Goal: Task Accomplishment & Management: Manage account settings

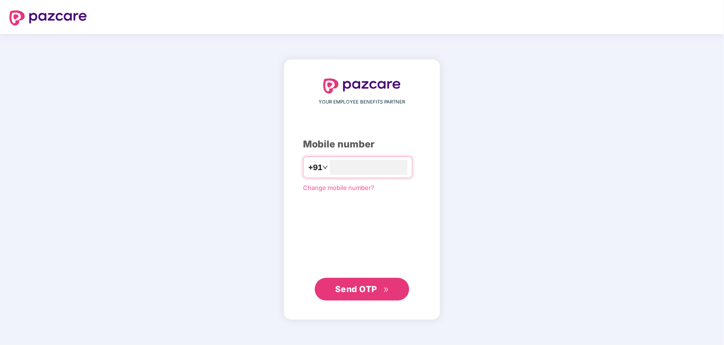
type input "**********"
click at [369, 282] on span "Send OTP" at bounding box center [362, 288] width 54 height 13
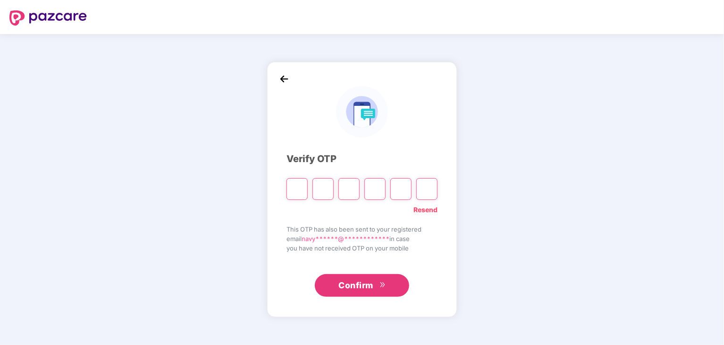
type input "*"
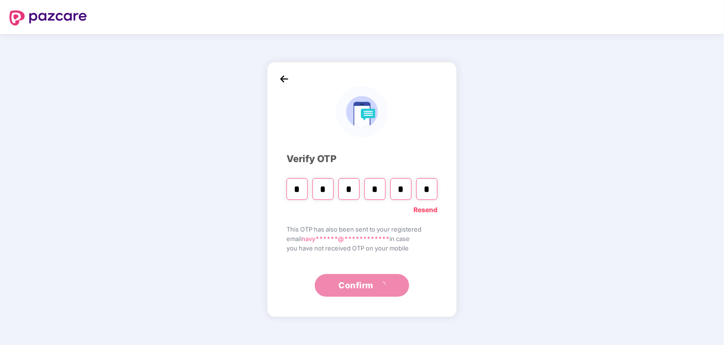
type input "*"
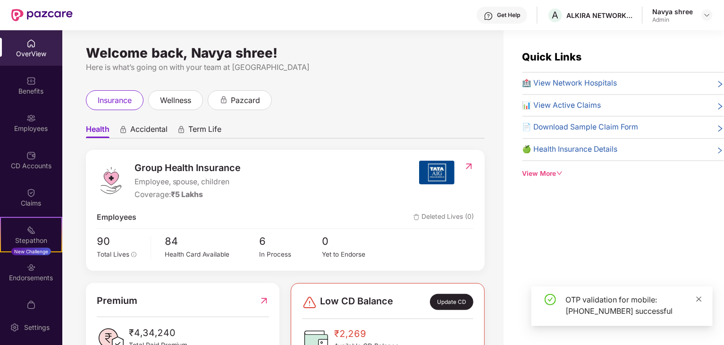
click at [702, 297] on icon "close" at bounding box center [699, 298] width 7 height 7
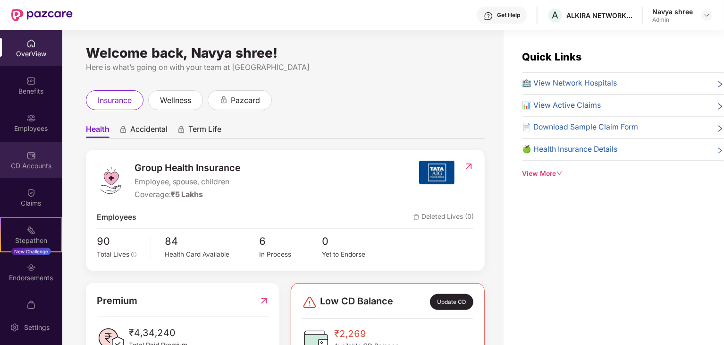
click at [38, 161] on div "CD Accounts" at bounding box center [31, 165] width 62 height 9
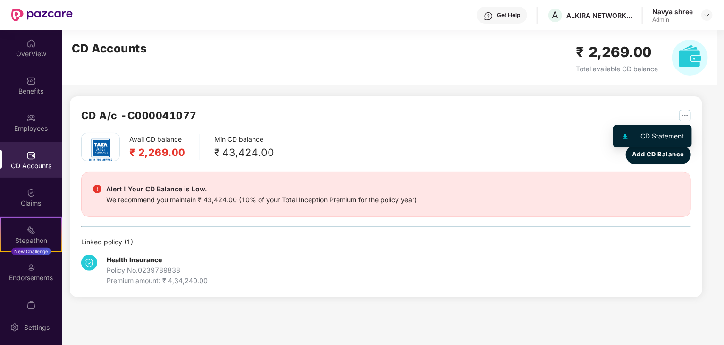
click at [685, 118] on img "button" at bounding box center [685, 115] width 12 height 12
click at [672, 132] on div "CD Statement" at bounding box center [662, 136] width 43 height 10
click at [689, 115] on img "button" at bounding box center [685, 115] width 12 height 12
click at [580, 119] on div "CD A/c - C000041077" at bounding box center [386, 120] width 610 height 25
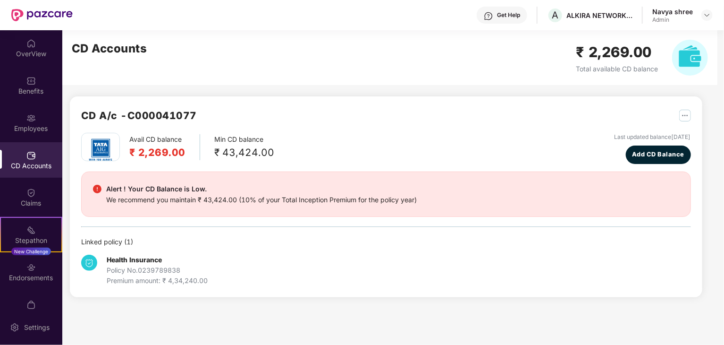
click at [689, 112] on img "button" at bounding box center [685, 115] width 12 height 12
click at [408, 134] on div "Avail CD balance ₹ 2,269.00 Min CD balance ₹ 43,424.00 Last updated balance 23 …" at bounding box center [386, 148] width 610 height 31
click at [696, 59] on img at bounding box center [690, 58] width 36 height 36
click at [587, 68] on span "Total available CD balance" at bounding box center [617, 69] width 82 height 8
drag, startPoint x: 611, startPoint y: 64, endPoint x: 525, endPoint y: 71, distance: 86.2
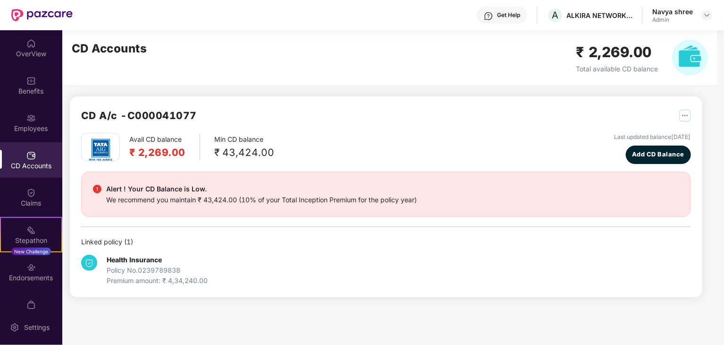
click at [610, 65] on span "Total available CD balance" at bounding box center [617, 69] width 82 height 8
click at [151, 145] on h2 "₹ 2,269.00" at bounding box center [157, 152] width 56 height 16
click at [208, 256] on div "Health Insurance Policy No. 0239789838 Premium amount: ₹ 4,34,240.00" at bounding box center [157, 269] width 101 height 31
click at [135, 267] on div "Policy No. 0239789838" at bounding box center [157, 270] width 101 height 10
click at [695, 56] on img at bounding box center [690, 58] width 36 height 36
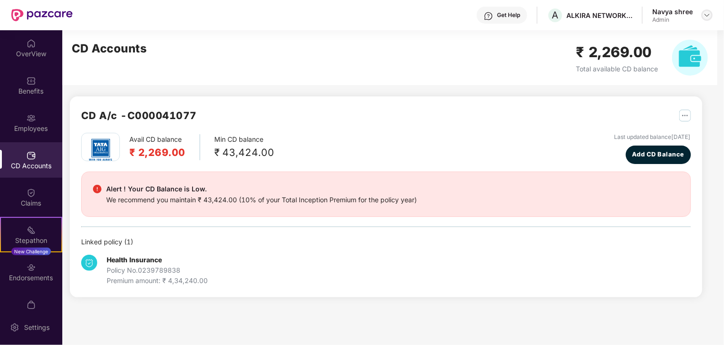
click at [707, 16] on img at bounding box center [707, 15] width 8 height 8
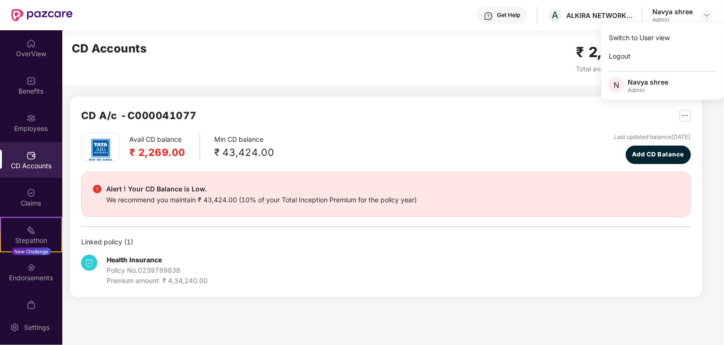
click at [629, 176] on div "Alert ! Your CD Balance is Low. We recommend you maintain ₹ 43,424.00 (10% of y…" at bounding box center [386, 193] width 610 height 45
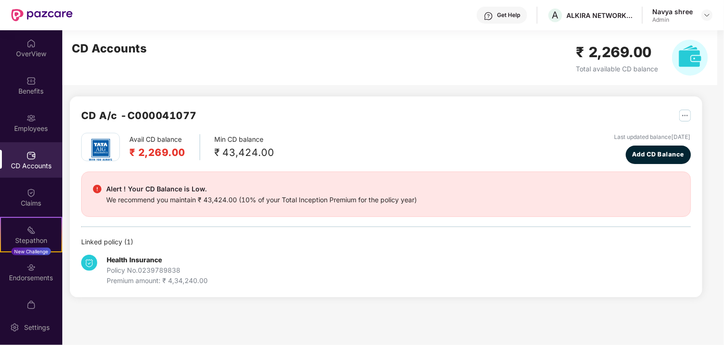
click at [199, 277] on div "Premium amount: ₹ 4,34,240.00" at bounding box center [157, 280] width 101 height 10
click at [33, 88] on div "Benefits" at bounding box center [31, 90] width 62 height 9
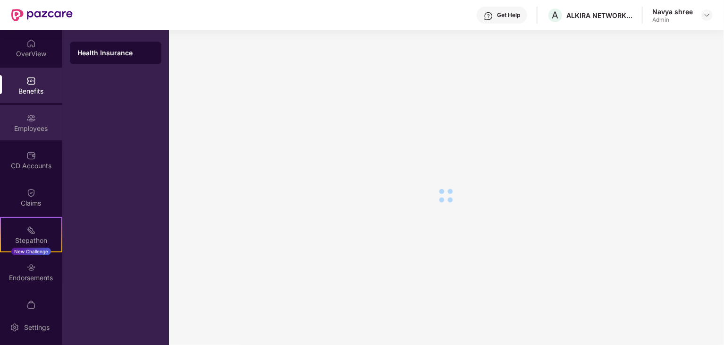
click at [42, 129] on div "Employees" at bounding box center [31, 128] width 62 height 9
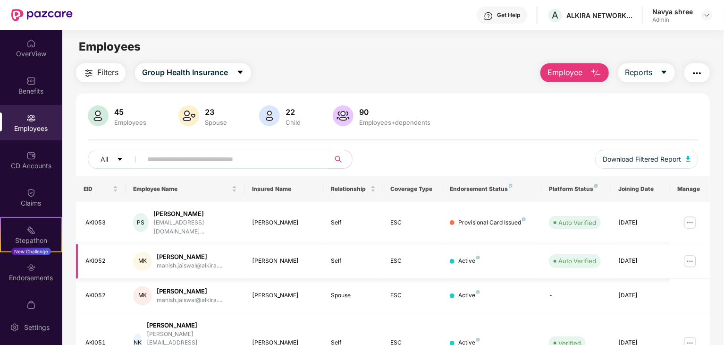
click at [687, 253] on img at bounding box center [689, 260] width 15 height 15
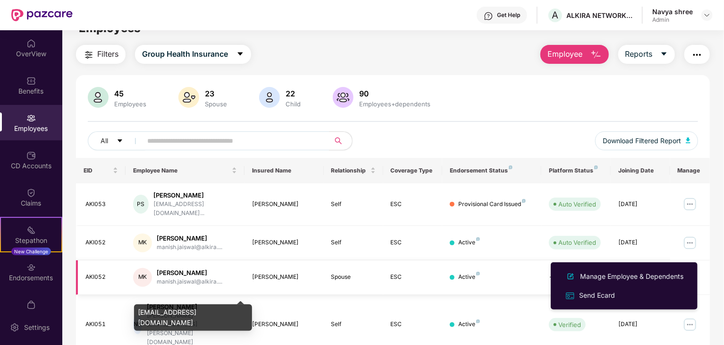
scroll to position [47, 0]
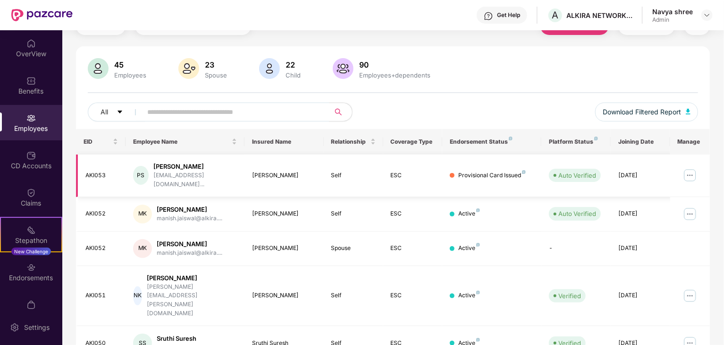
click at [514, 171] on div "Provisional Card Issued" at bounding box center [491, 175] width 67 height 9
click at [455, 171] on div "Provisional Card Issued" at bounding box center [492, 175] width 84 height 9
drag, startPoint x: 508, startPoint y: 176, endPoint x: 483, endPoint y: 214, distance: 44.9
click at [507, 178] on td "Provisional Card Issued" at bounding box center [491, 175] width 99 height 42
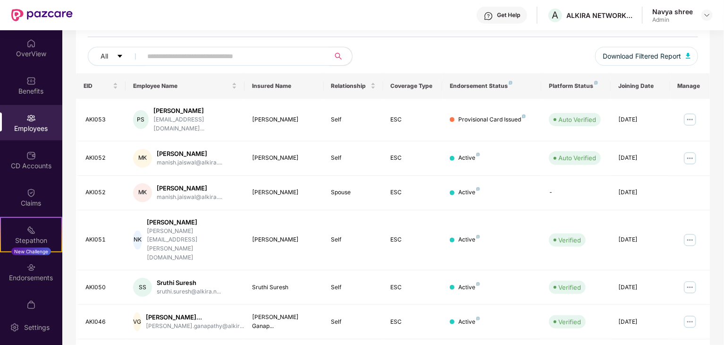
scroll to position [0, 0]
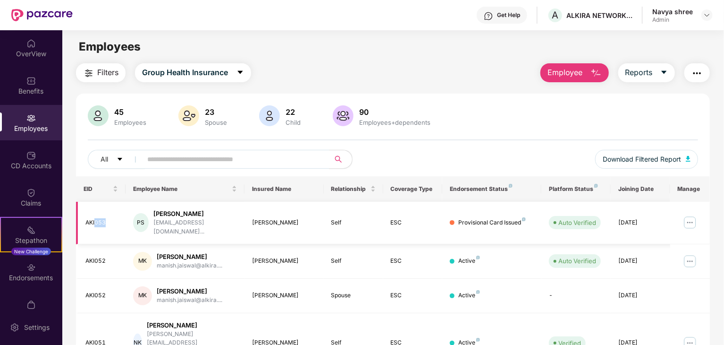
drag, startPoint x: 110, startPoint y: 202, endPoint x: 94, endPoint y: 206, distance: 16.5
click at [94, 206] on td "AKI053" at bounding box center [101, 223] width 50 height 42
click at [94, 222] on div "AKI053" at bounding box center [101, 222] width 33 height 9
click at [94, 218] on div "AKI053" at bounding box center [101, 222] width 33 height 9
click at [690, 219] on img at bounding box center [689, 222] width 15 height 15
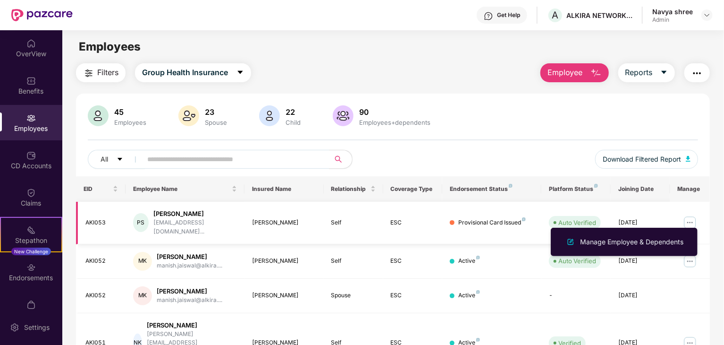
click at [471, 218] on div "Provisional Card Issued" at bounding box center [491, 222] width 67 height 9
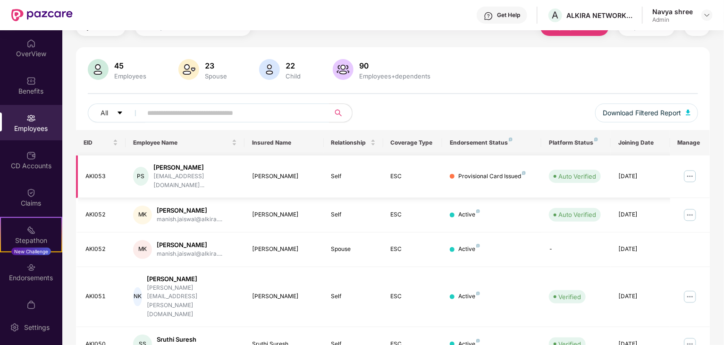
scroll to position [47, 0]
click at [332, 171] on div "Self" at bounding box center [353, 175] width 44 height 9
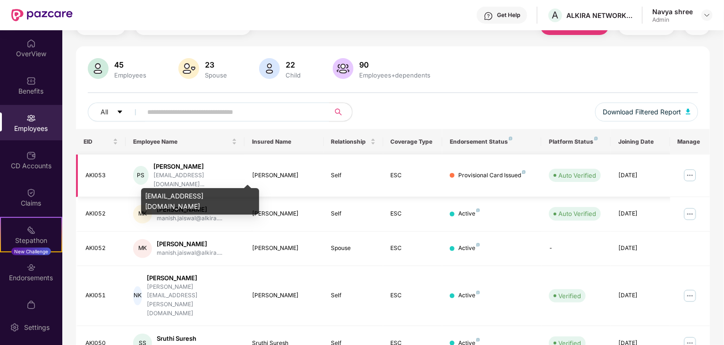
click at [171, 172] on div "uday.shankar@alkira.ne..." at bounding box center [195, 180] width 84 height 18
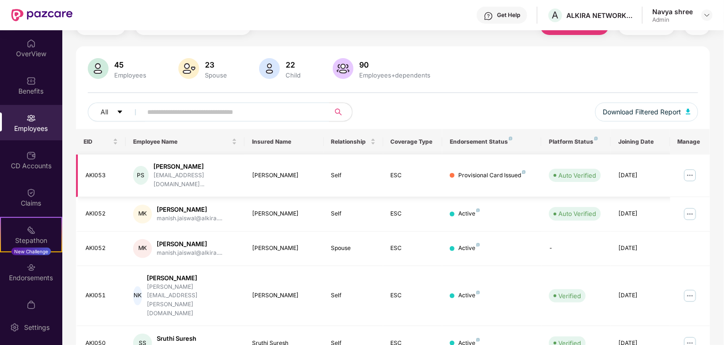
click at [693, 168] on img at bounding box center [689, 175] width 15 height 15
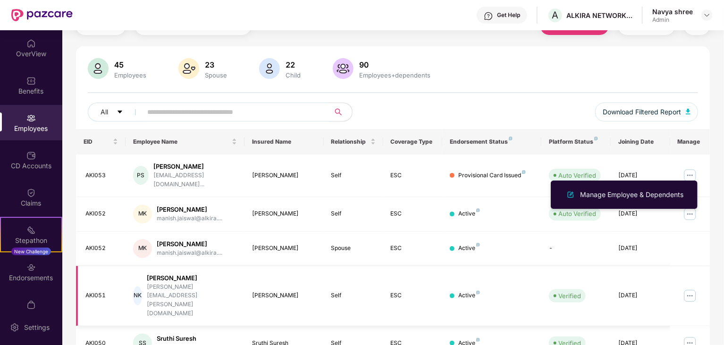
scroll to position [234, 0]
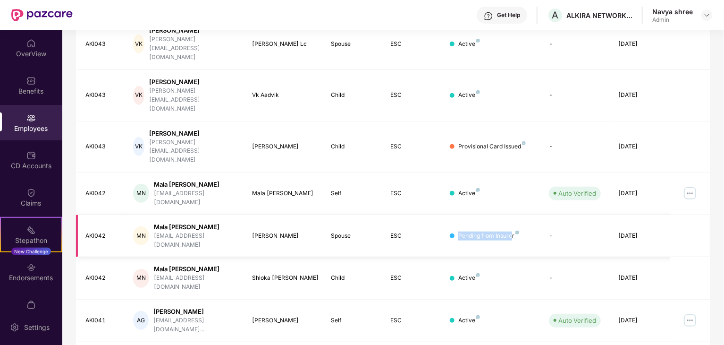
drag, startPoint x: 476, startPoint y: 155, endPoint x: 512, endPoint y: 155, distance: 35.9
click at [512, 231] on div "Pending from Insurer" at bounding box center [492, 235] width 84 height 9
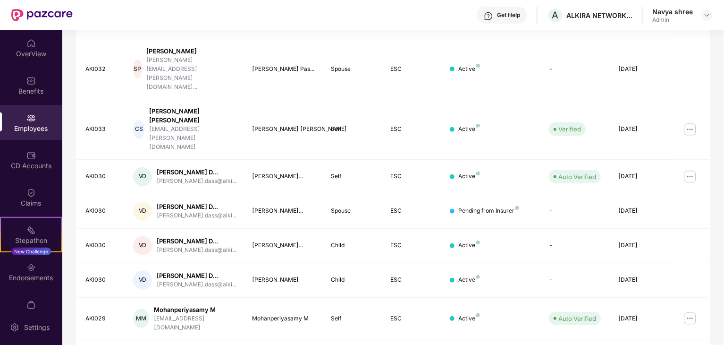
scroll to position [266, 0]
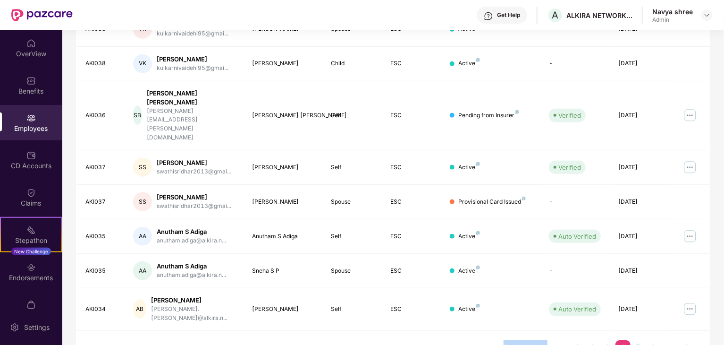
scroll to position [234, 0]
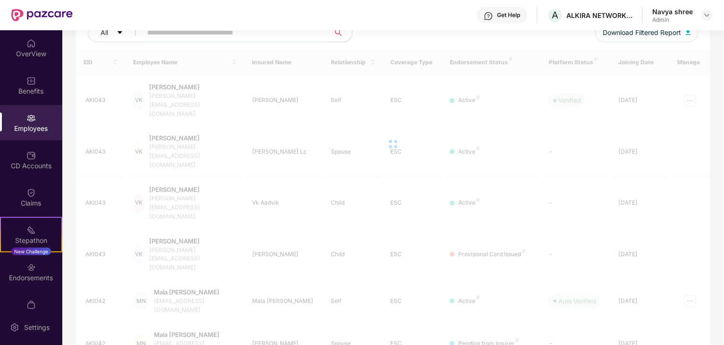
scroll to position [0, 0]
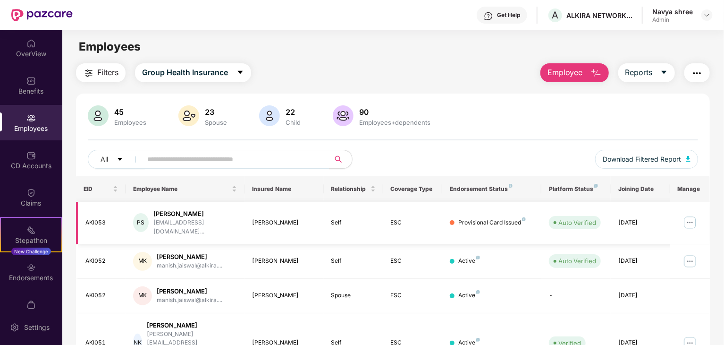
click at [453, 220] on div at bounding box center [452, 222] width 5 height 5
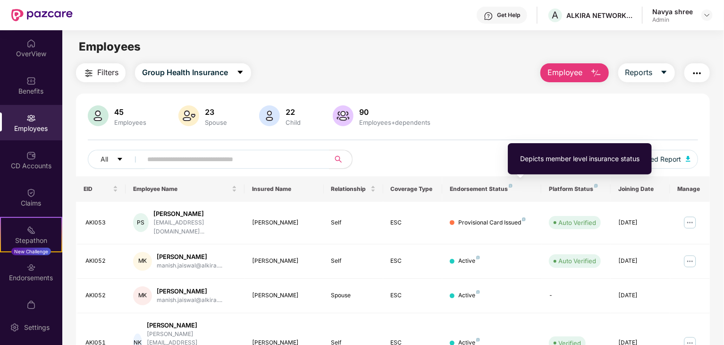
click at [509, 185] on img at bounding box center [511, 186] width 4 height 4
click at [510, 184] on img at bounding box center [511, 186] width 4 height 4
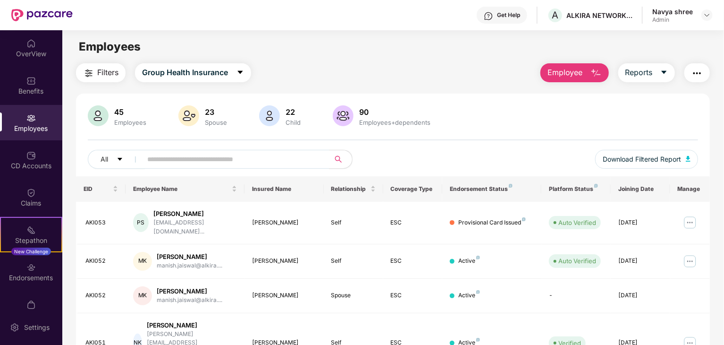
drag, startPoint x: 498, startPoint y: 187, endPoint x: 509, endPoint y: 201, distance: 17.2
click at [509, 201] on th "Endorsement Status" at bounding box center [491, 188] width 99 height 25
click at [631, 162] on span "Download Filtered Report" at bounding box center [642, 159] width 78 height 10
click at [524, 218] on div "Provisional Card Issued" at bounding box center [491, 222] width 67 height 9
click at [524, 217] on img at bounding box center [524, 219] width 4 height 4
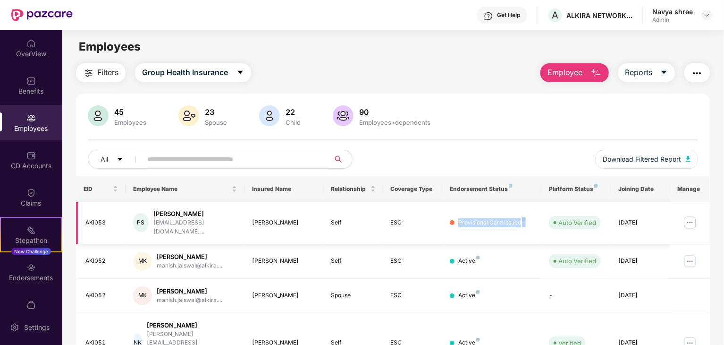
drag, startPoint x: 527, startPoint y: 216, endPoint x: 454, endPoint y: 221, distance: 73.4
click at [454, 221] on div "Provisional Card Issued" at bounding box center [492, 222] width 84 height 9
copy div "Provisional Card Issued"
click at [482, 244] on td "Active" at bounding box center [491, 261] width 99 height 34
click at [622, 78] on button "Reports" at bounding box center [646, 72] width 57 height 19
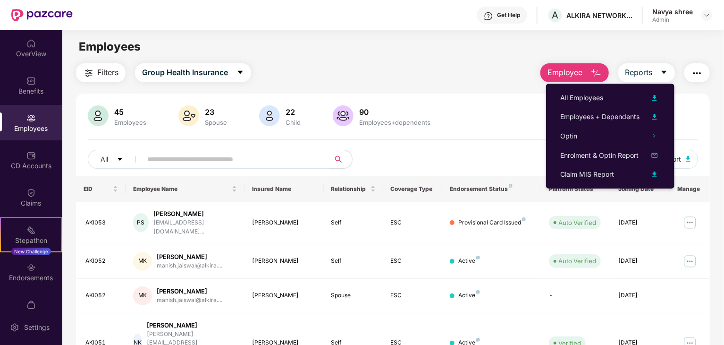
click at [498, 141] on div "45 Employees 23 Spouse 22 Child 90 Employees+dependents All Download Filtered R…" at bounding box center [393, 140] width 634 height 71
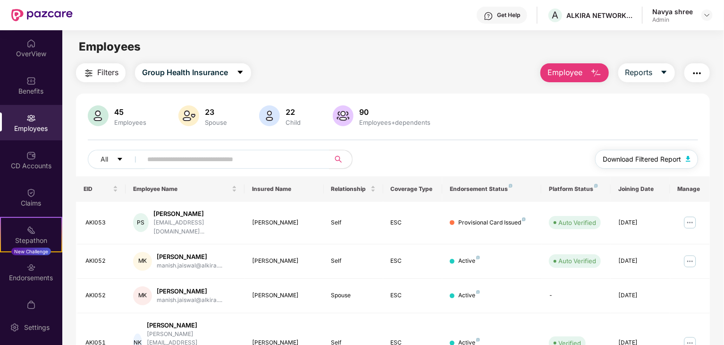
click at [670, 158] on span "Download Filtered Report" at bounding box center [642, 159] width 78 height 10
drag, startPoint x: 440, startPoint y: 185, endPoint x: 509, endPoint y: 193, distance: 69.4
click at [509, 193] on tr "EID Employee Name Insured Name Relationship Coverage Type Endorsement Status Pl…" at bounding box center [393, 188] width 634 height 25
copy tr "Endorsement Status"
click at [687, 215] on img at bounding box center [689, 222] width 15 height 15
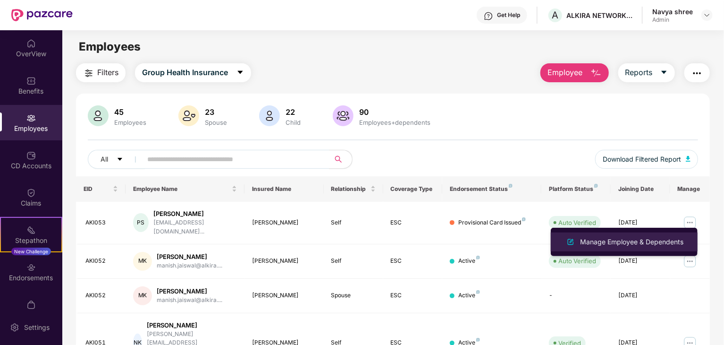
click at [664, 241] on div "Manage Employee & Dependents" at bounding box center [631, 241] width 107 height 10
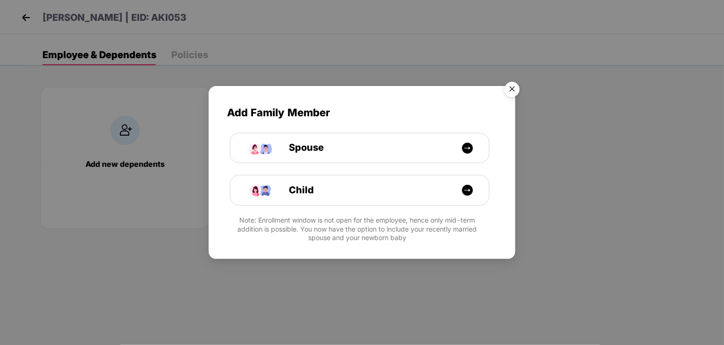
click at [512, 86] on img "Close" at bounding box center [512, 90] width 26 height 26
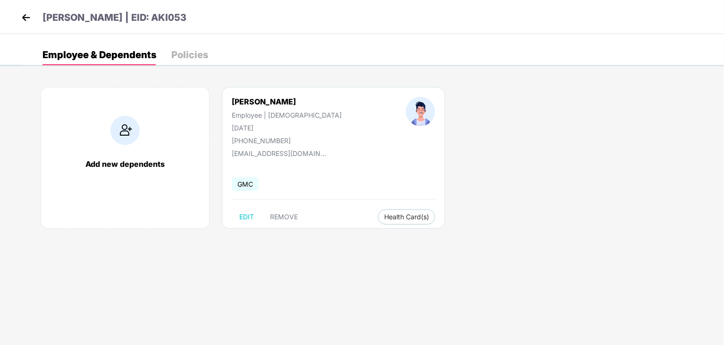
click at [279, 166] on div "Patta Uday Shankar Employee | Male 17 Jan 2000 +916305508447 uday.shankar@alkir…" at bounding box center [333, 158] width 223 height 142
click at [25, 19] on img at bounding box center [26, 17] width 14 height 14
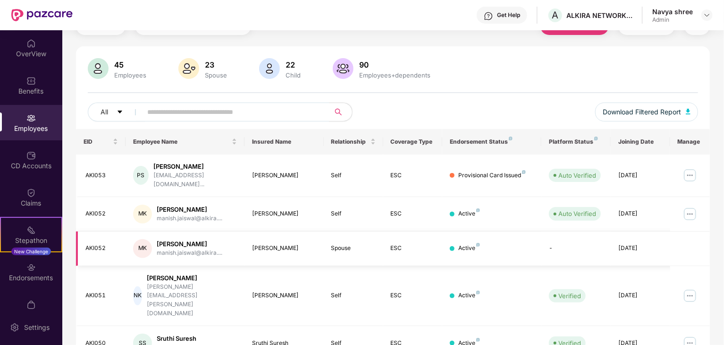
scroll to position [94, 0]
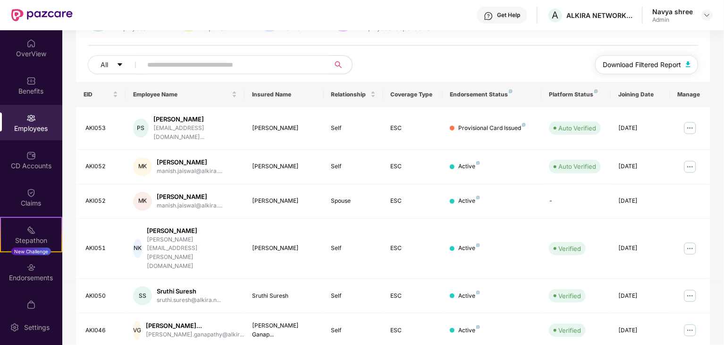
click at [672, 64] on span "Download Filtered Report" at bounding box center [642, 64] width 78 height 10
click at [30, 133] on div "Employees" at bounding box center [31, 122] width 62 height 35
click at [28, 93] on div "Benefits" at bounding box center [31, 90] width 62 height 9
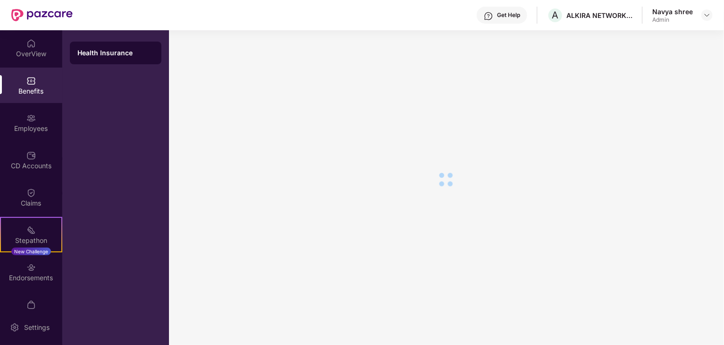
scroll to position [16, 0]
click at [31, 199] on div "Claims" at bounding box center [31, 202] width 62 height 9
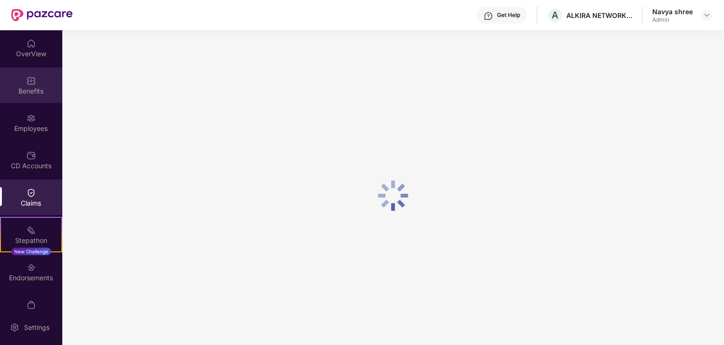
click at [31, 76] on img at bounding box center [30, 80] width 9 height 9
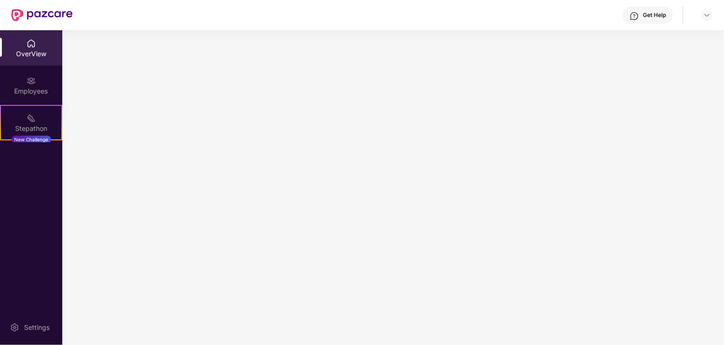
click at [39, 59] on div "OverView" at bounding box center [31, 47] width 62 height 35
click at [18, 61] on div "OverView" at bounding box center [31, 47] width 62 height 35
click at [0, 50] on div "OverView" at bounding box center [31, 47] width 62 height 35
click at [54, 51] on div "OverView" at bounding box center [31, 53] width 62 height 9
click at [38, 50] on div "OverView" at bounding box center [31, 53] width 62 height 9
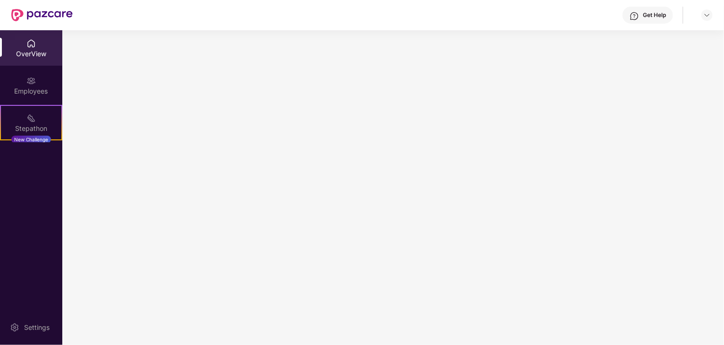
click at [38, 50] on div "OverView" at bounding box center [31, 53] width 62 height 9
click at [44, 313] on div "Settings" at bounding box center [31, 326] width 62 height 35
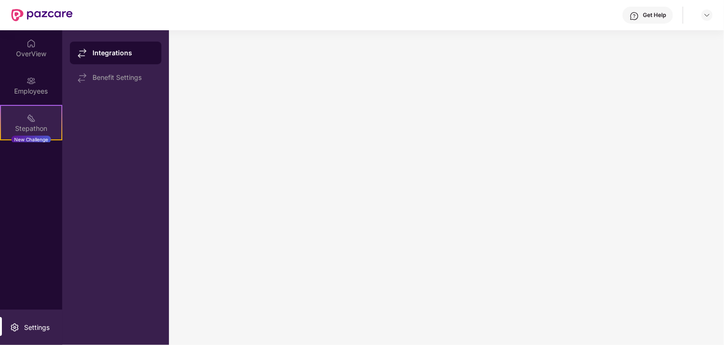
click at [36, 121] on div "Stepathon New Challenge" at bounding box center [31, 122] width 62 height 35
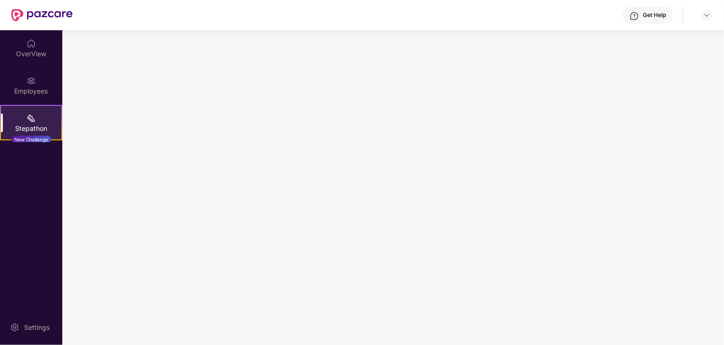
click at [36, 121] on div "Stepathon New Challenge" at bounding box center [31, 122] width 62 height 35
click at [29, 128] on div "Stepathon" at bounding box center [31, 128] width 60 height 9
click at [30, 138] on div "New Challenge" at bounding box center [31, 139] width 40 height 8
click at [4, 124] on div "Stepathon" at bounding box center [31, 128] width 60 height 9
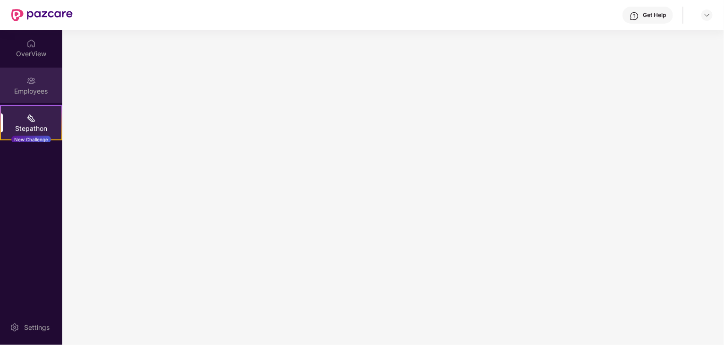
click at [23, 94] on div "Employees" at bounding box center [31, 90] width 62 height 9
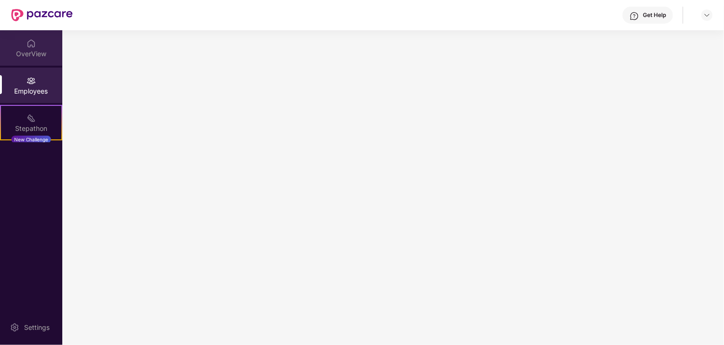
click at [32, 56] on div "OverView" at bounding box center [31, 53] width 62 height 9
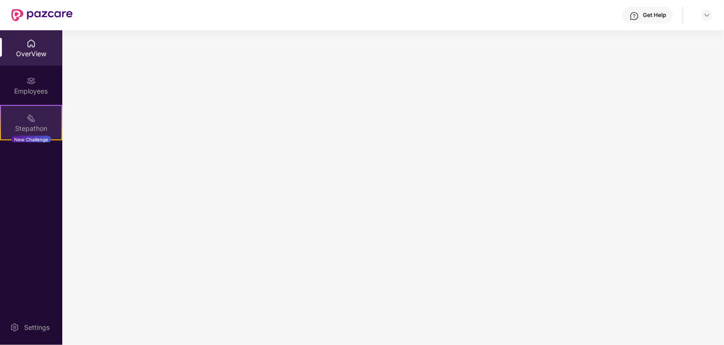
click at [25, 138] on div "New Challenge" at bounding box center [31, 139] width 40 height 8
click at [30, 141] on div "New Challenge" at bounding box center [31, 139] width 40 height 8
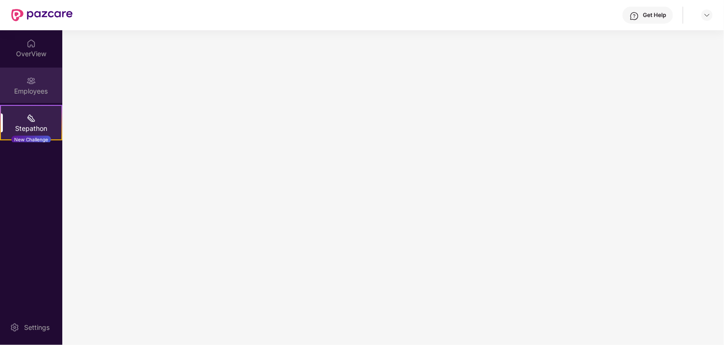
click at [34, 75] on div "Employees" at bounding box center [31, 84] width 62 height 35
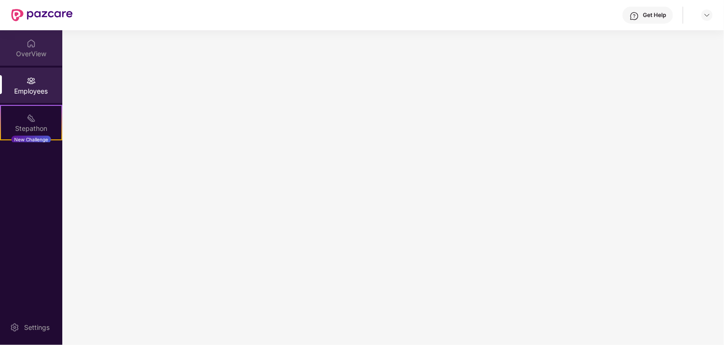
click at [28, 43] on img at bounding box center [30, 43] width 9 height 9
click at [30, 84] on img at bounding box center [30, 80] width 9 height 9
click at [26, 47] on img at bounding box center [30, 43] width 9 height 9
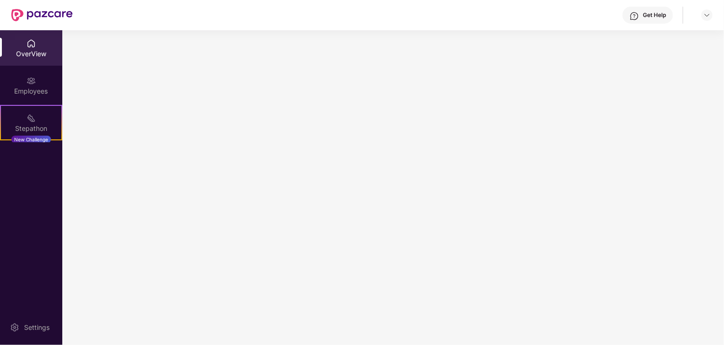
click at [26, 47] on img at bounding box center [30, 43] width 9 height 9
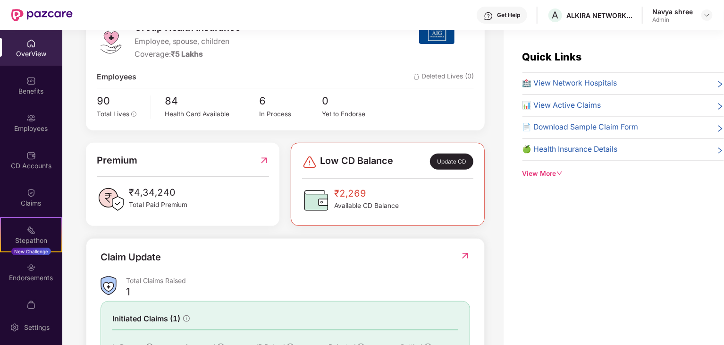
scroll to position [142, 0]
click at [345, 201] on span "Available CD Balance" at bounding box center [366, 204] width 65 height 10
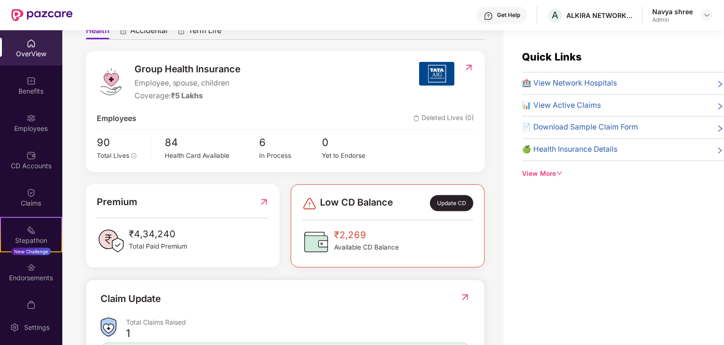
scroll to position [94, 0]
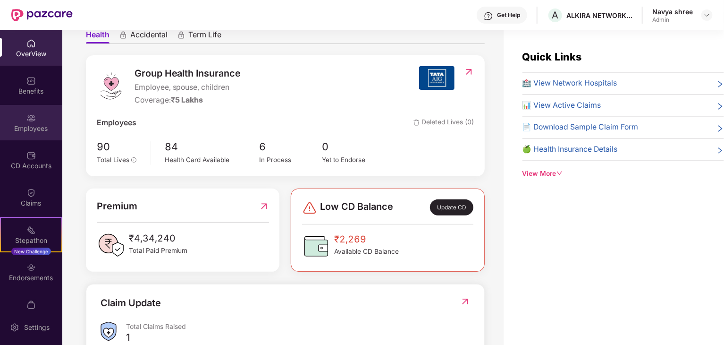
click at [31, 131] on div "Employees" at bounding box center [31, 128] width 62 height 9
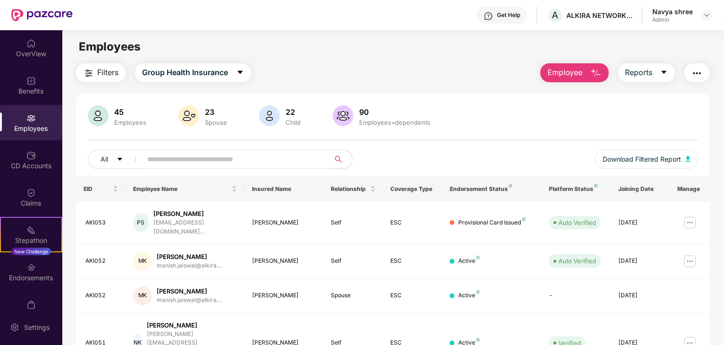
click at [589, 72] on button "Employee" at bounding box center [574, 72] width 68 height 19
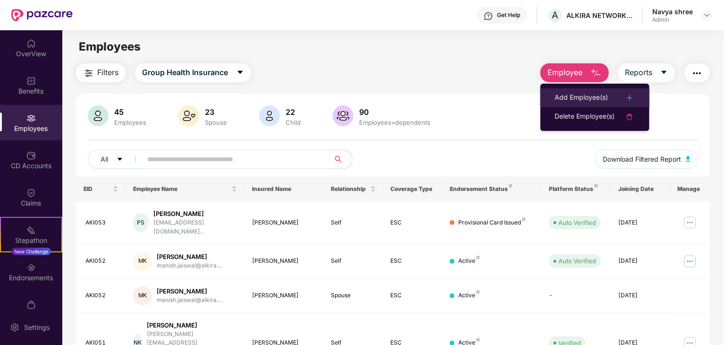
click at [585, 102] on div "Add Employee(s)" at bounding box center [581, 97] width 53 height 11
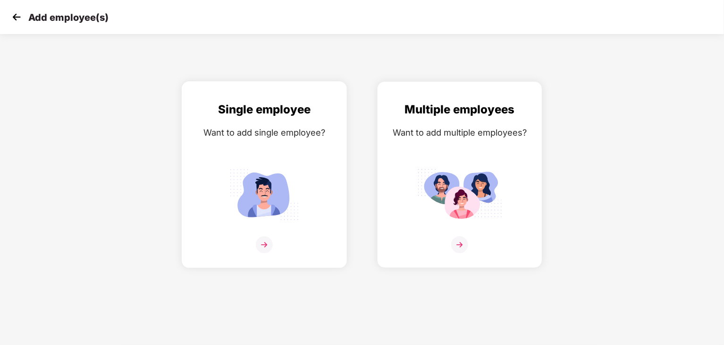
click at [264, 197] on img at bounding box center [264, 194] width 85 height 59
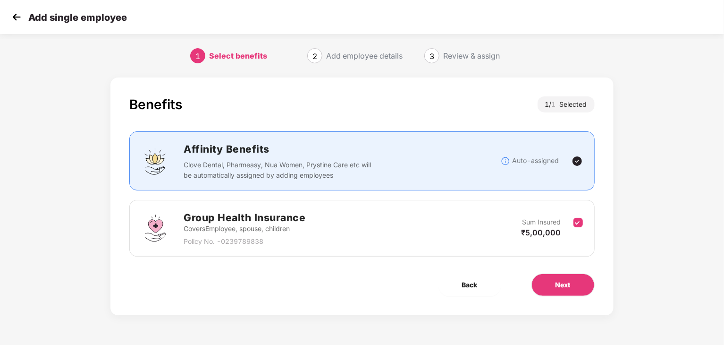
click at [244, 56] on div "Select benefits" at bounding box center [238, 55] width 58 height 15
click at [16, 19] on img at bounding box center [16, 17] width 14 height 14
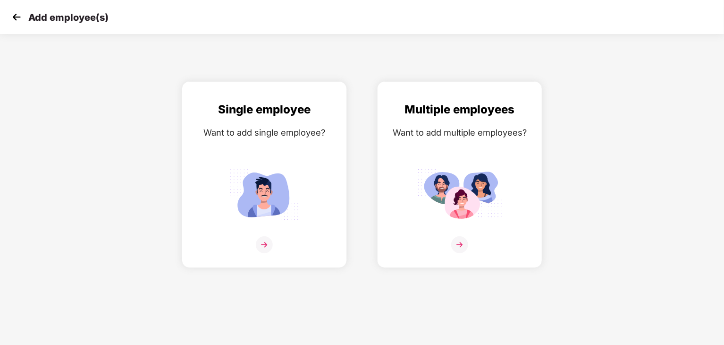
click at [16, 16] on img at bounding box center [16, 17] width 14 height 14
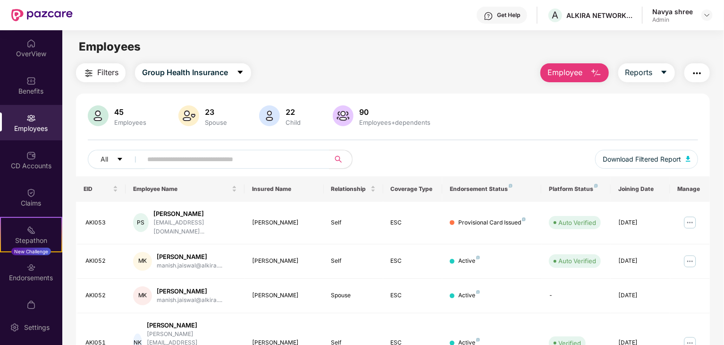
click at [585, 72] on button "Employee" at bounding box center [574, 72] width 68 height 19
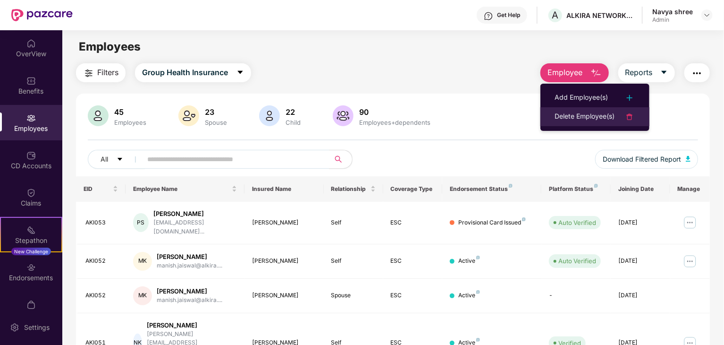
click at [593, 114] on div "Delete Employee(s)" at bounding box center [585, 116] width 60 height 11
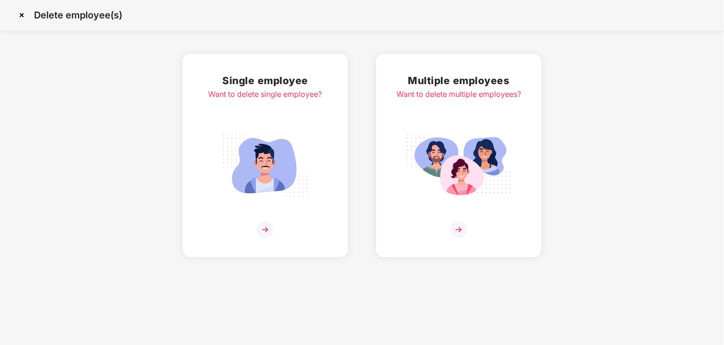
click at [279, 135] on img at bounding box center [265, 165] width 106 height 74
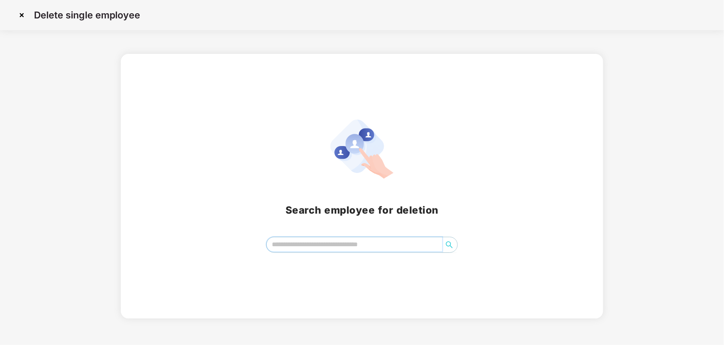
click at [331, 242] on input "search" at bounding box center [355, 244] width 176 height 14
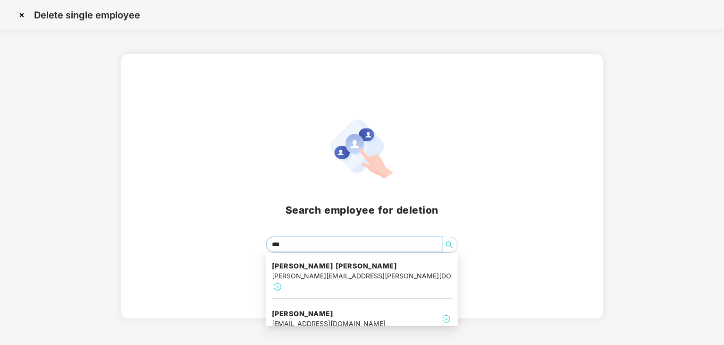
type input "****"
click at [339, 318] on div "manish.jaiswal@alkira.net" at bounding box center [329, 323] width 114 height 10
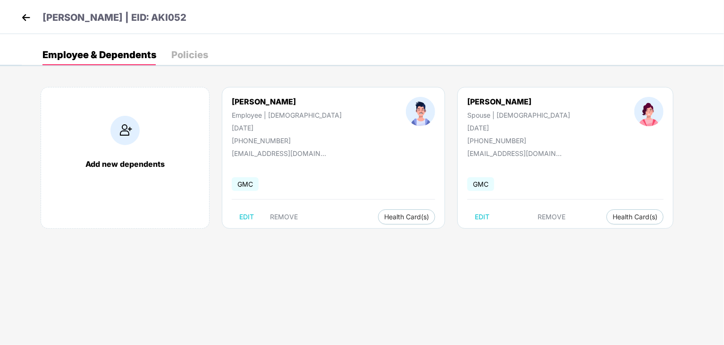
click at [25, 16] on img at bounding box center [26, 17] width 14 height 14
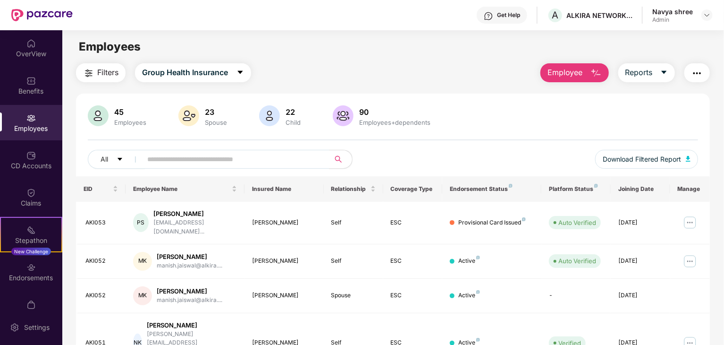
click at [596, 78] on img "button" at bounding box center [595, 72] width 11 height 11
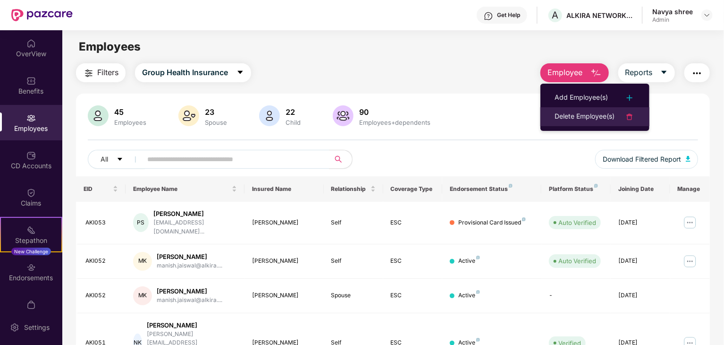
click at [596, 116] on div "Delete Employee(s)" at bounding box center [585, 116] width 60 height 11
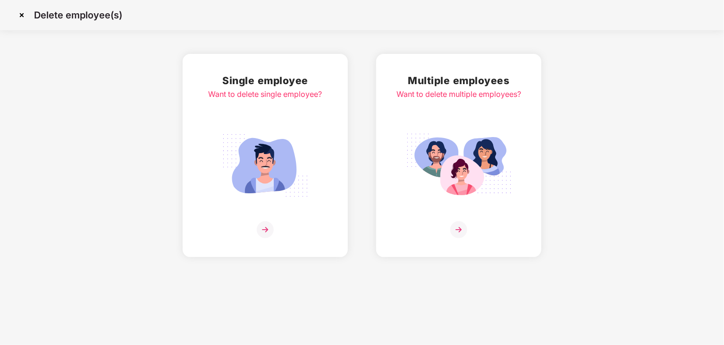
click at [455, 208] on div "Multiple employees Want to delete multiple employees?" at bounding box center [458, 155] width 125 height 165
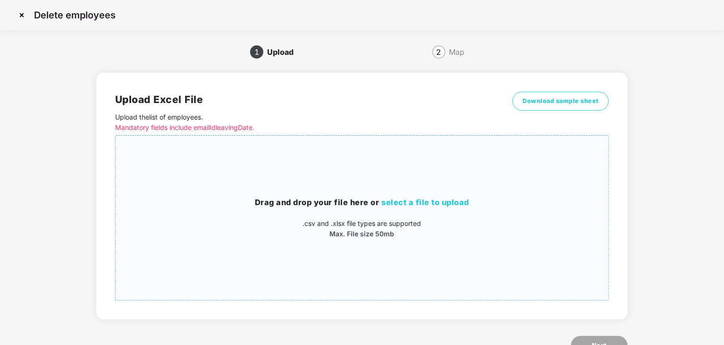
click at [408, 216] on div "Drag and drop your file here or select a file to upload .csv and .xlsx file typ…" at bounding box center [362, 217] width 493 height 42
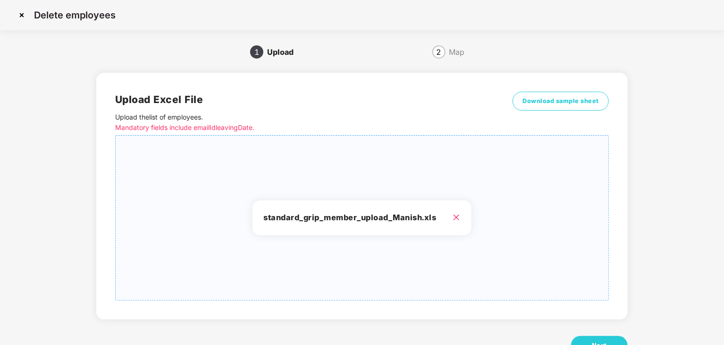
scroll to position [34, 0]
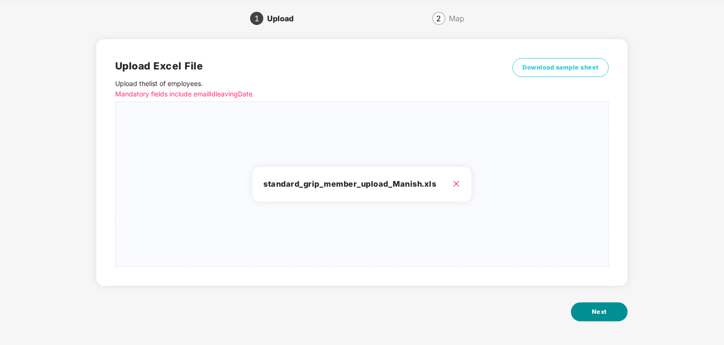
click at [611, 316] on button "Next" at bounding box center [599, 311] width 57 height 19
click at [602, 310] on span "Next" at bounding box center [599, 311] width 15 height 9
click at [359, 191] on div "standard_grip_member_upload_Manish.xls" at bounding box center [361, 184] width 219 height 35
click at [455, 183] on icon "close" at bounding box center [457, 184] width 8 height 8
click at [458, 185] on icon "close" at bounding box center [457, 184] width 8 height 8
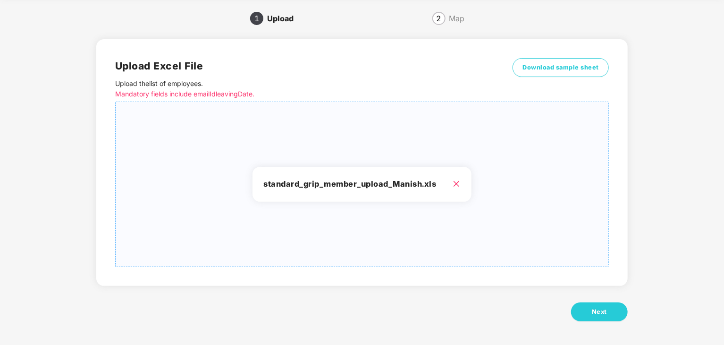
click at [274, 184] on h3 "standard_grip_member_upload_Manish.xls" at bounding box center [362, 184] width 197 height 12
click at [601, 314] on span "Next" at bounding box center [599, 311] width 15 height 9
click at [456, 182] on icon "close" at bounding box center [457, 184] width 6 height 6
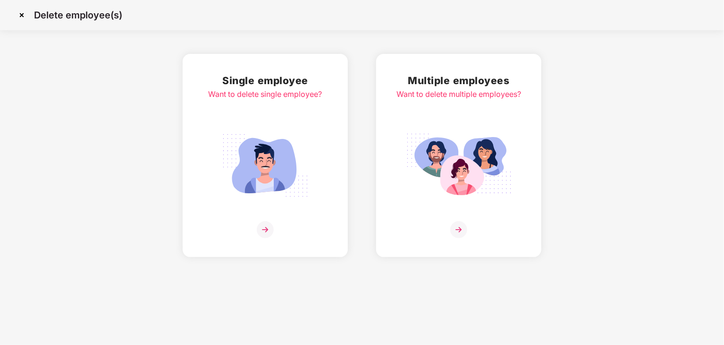
click at [283, 169] on img at bounding box center [265, 165] width 106 height 74
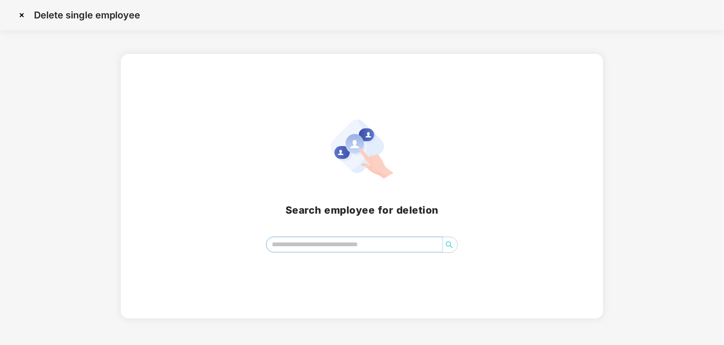
click at [319, 245] on input "search" at bounding box center [355, 244] width 176 height 14
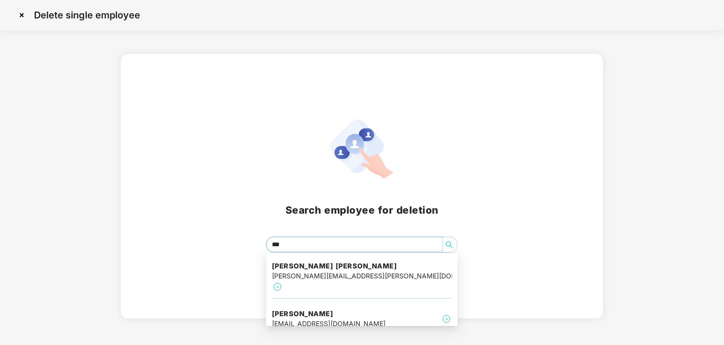
type input "****"
click at [315, 318] on div "manish.jaiswal@alkira.net" at bounding box center [329, 323] width 114 height 10
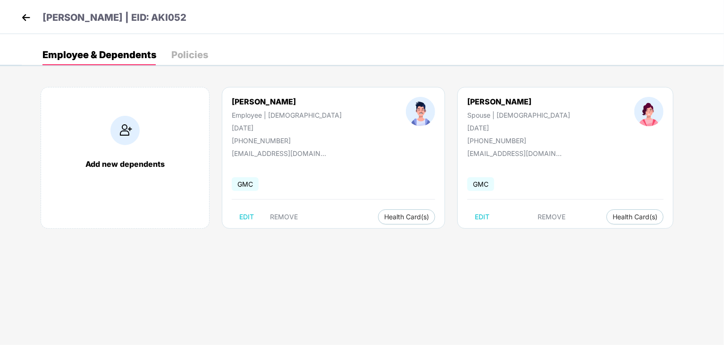
click at [159, 163] on div "Add new dependents" at bounding box center [124, 163] width 149 height 9
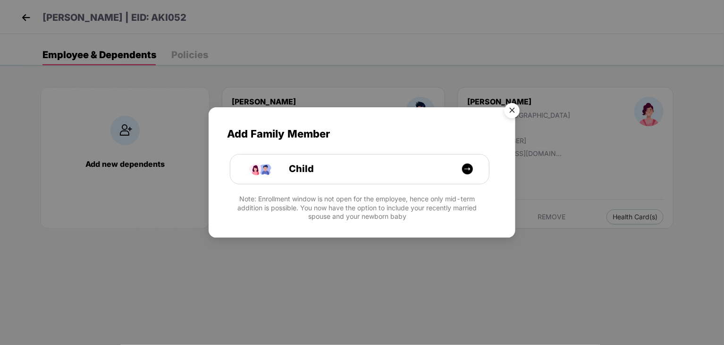
click at [513, 110] on img "Close" at bounding box center [512, 112] width 26 height 26
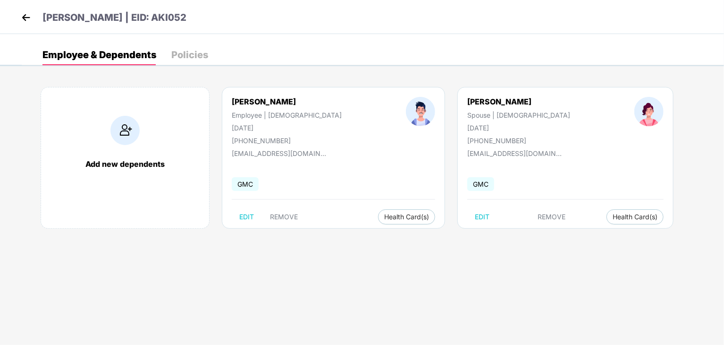
click at [181, 55] on div "Policies" at bounding box center [189, 54] width 37 height 9
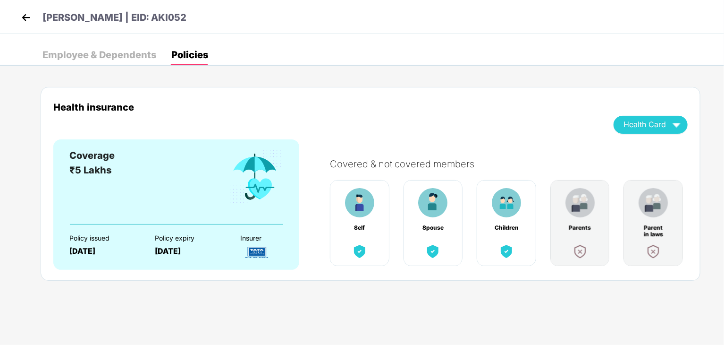
click at [99, 57] on div "Employee & Dependents" at bounding box center [99, 54] width 114 height 9
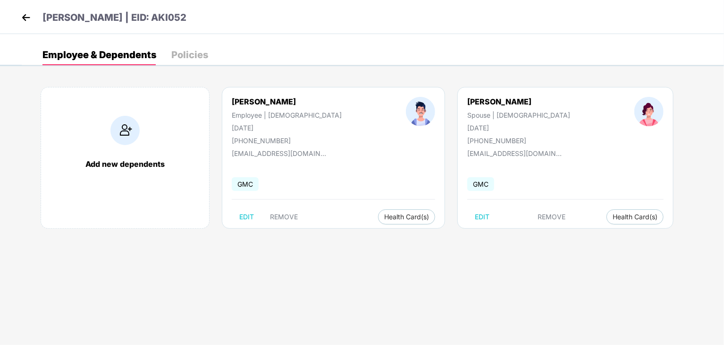
click at [133, 156] on div "Add new dependents" at bounding box center [125, 158] width 169 height 142
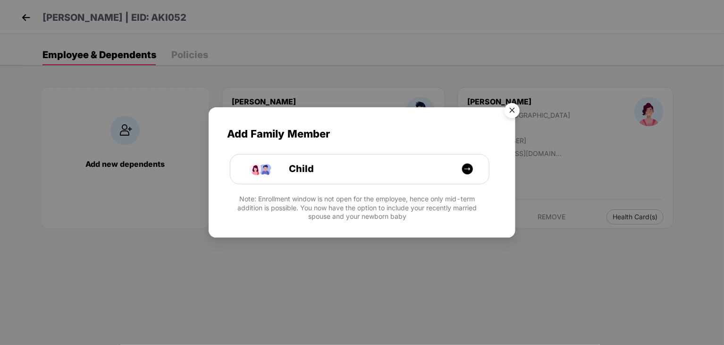
click at [509, 116] on img "Close" at bounding box center [512, 112] width 26 height 26
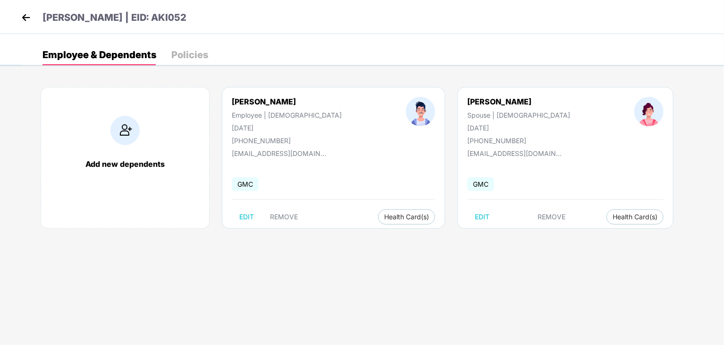
click at [366, 233] on div "Add new dependents Manish Kumar Employee | Male 15 July 1993 +918015973380 mani…" at bounding box center [373, 162] width 702 height 179
click at [28, 24] on img at bounding box center [26, 17] width 14 height 14
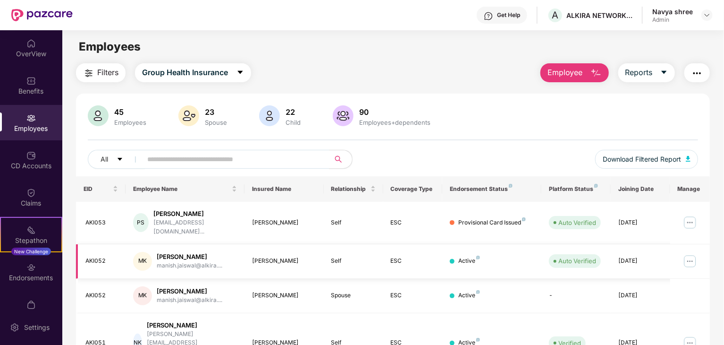
click at [688, 253] on img at bounding box center [689, 260] width 15 height 15
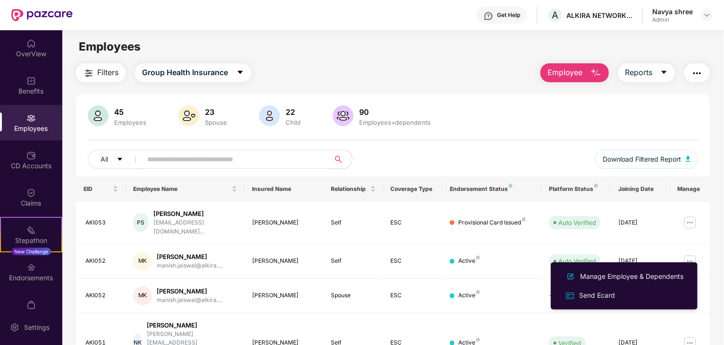
click at [582, 71] on span "Employee" at bounding box center [564, 73] width 35 height 12
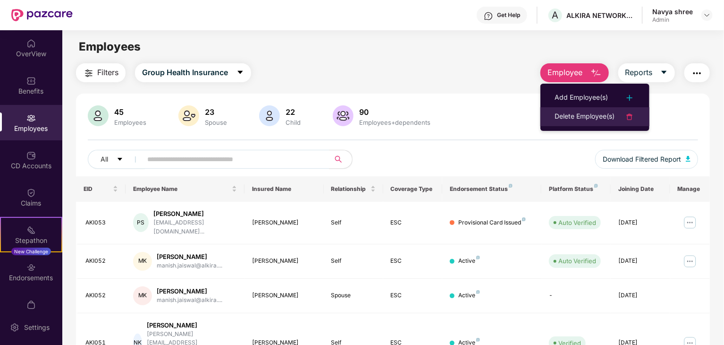
click at [576, 118] on div "Delete Employee(s)" at bounding box center [585, 116] width 60 height 11
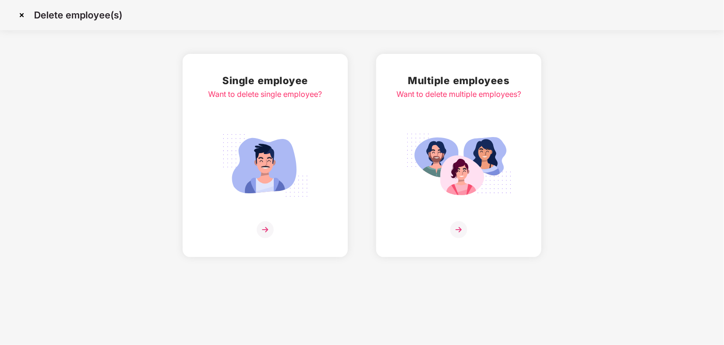
click at [489, 182] on img at bounding box center [459, 165] width 106 height 74
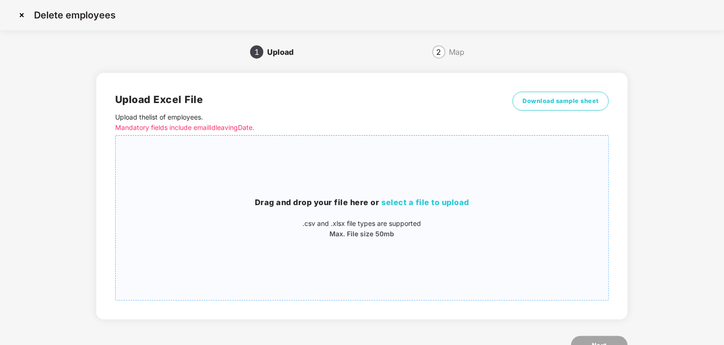
click at [382, 226] on p ".csv and .xlsx file types are supported" at bounding box center [362, 223] width 493 height 10
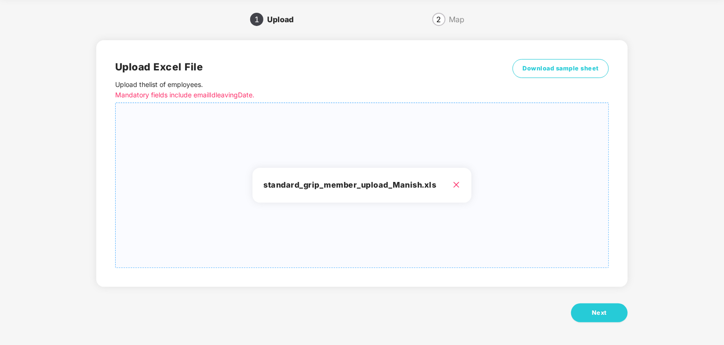
scroll to position [34, 0]
click at [600, 302] on button "Next" at bounding box center [599, 311] width 57 height 19
click at [601, 304] on button "Next" at bounding box center [599, 311] width 57 height 19
click at [600, 305] on button "Next" at bounding box center [599, 311] width 57 height 19
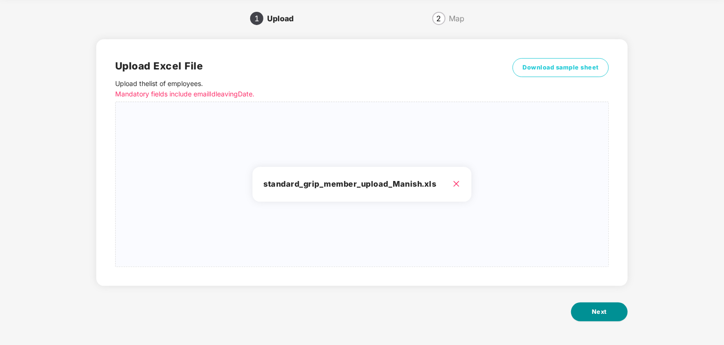
click at [606, 308] on div "Upload Excel File Upload the list of employees . Mandatory fields include email…" at bounding box center [361, 185] width 531 height 319
click at [607, 313] on button "Next" at bounding box center [599, 311] width 57 height 19
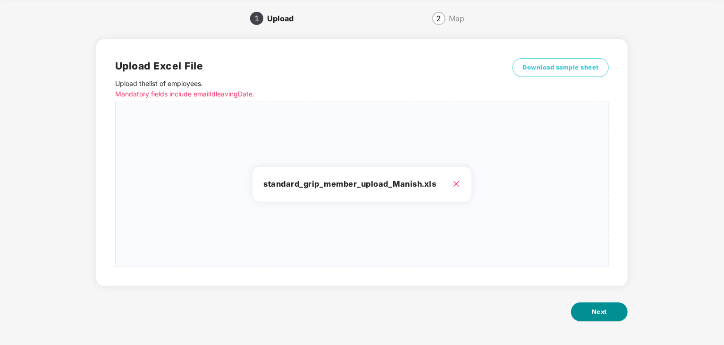
click at [607, 313] on button "Next" at bounding box center [599, 311] width 57 height 19
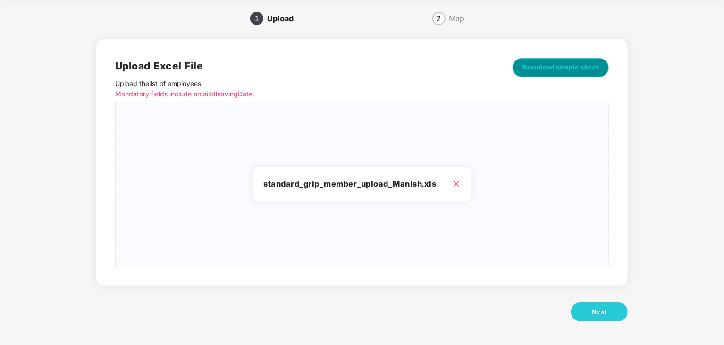
click at [564, 68] on span "Download sample sheet" at bounding box center [560, 67] width 76 height 9
click at [400, 182] on h3 "standard_grip_member_upload_Manish.xls" at bounding box center [362, 184] width 197 height 12
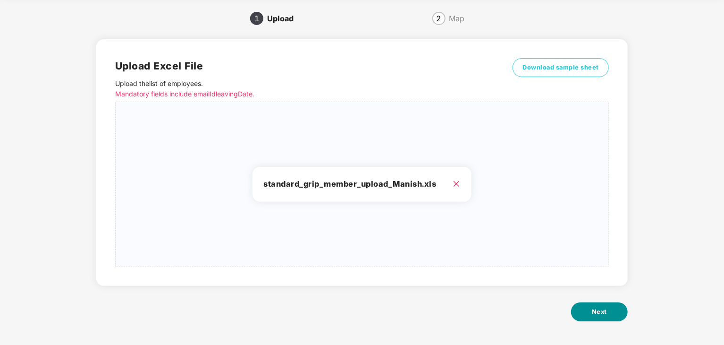
click at [606, 312] on span "Next" at bounding box center [599, 311] width 15 height 9
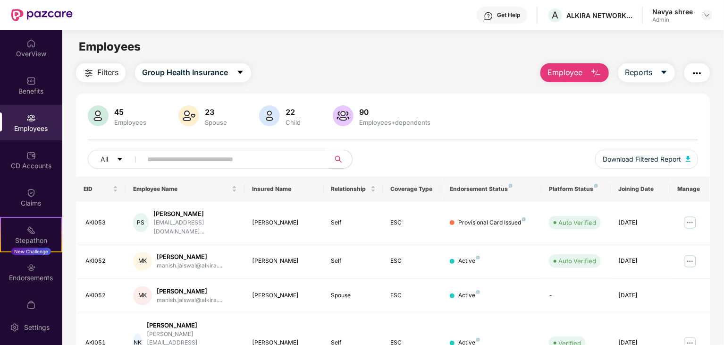
click at [595, 72] on img "button" at bounding box center [595, 72] width 11 height 11
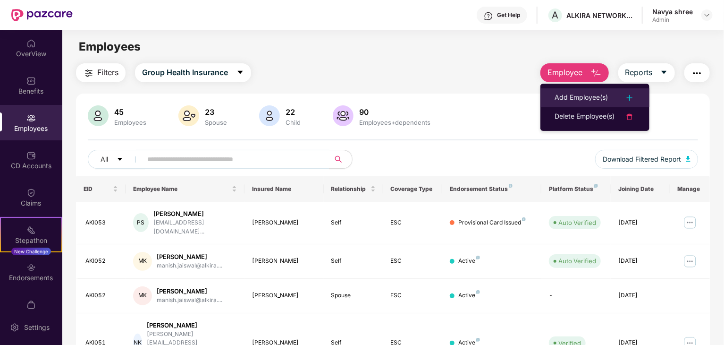
click at [592, 95] on div "Add Employee(s)" at bounding box center [581, 97] width 53 height 11
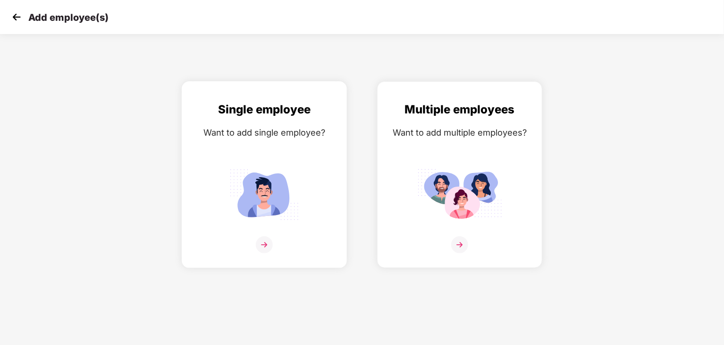
click at [276, 202] on img at bounding box center [264, 194] width 85 height 59
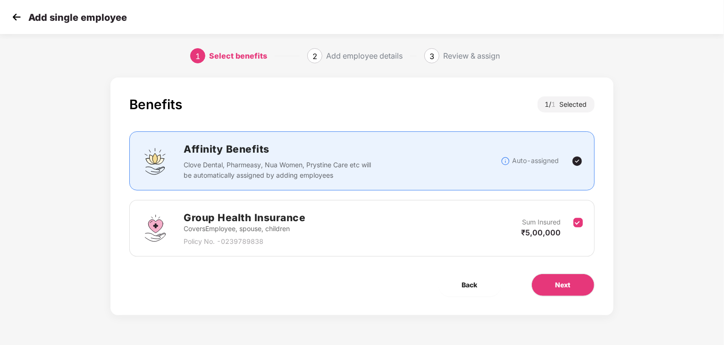
click at [17, 17] on img at bounding box center [16, 17] width 14 height 14
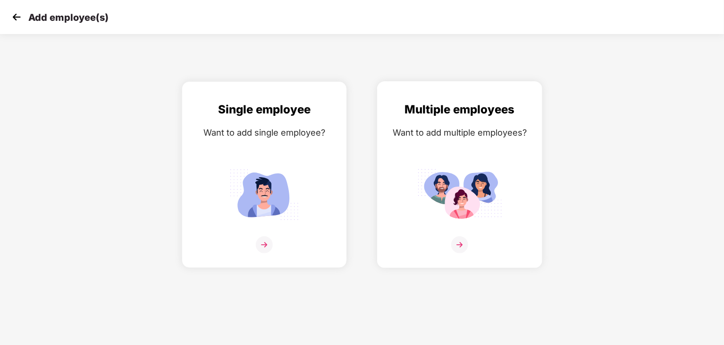
click at [463, 187] on img at bounding box center [459, 194] width 85 height 59
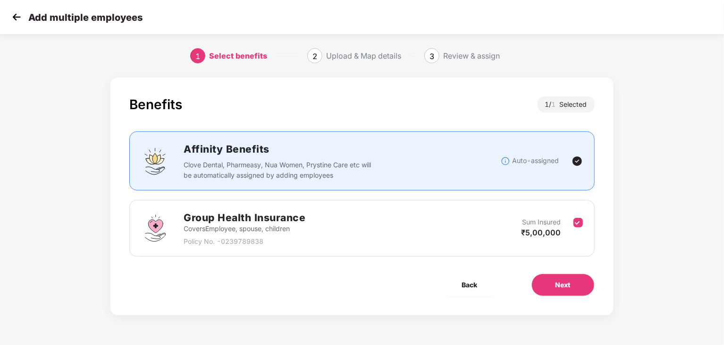
click at [478, 237] on div "Group Health Insurance Covers Employee, spouse, children Policy No. - 023978983…" at bounding box center [361, 228] width 441 height 37
click at [260, 240] on p "Policy No. - 0239789838" at bounding box center [245, 241] width 122 height 10
click at [541, 271] on div "Benefits 1 / 1 Selected Affinity Benefits Clove Dental, Pharmeasy, Nua Women, P…" at bounding box center [361, 195] width 503 height 237
drag, startPoint x: 551, startPoint y: 299, endPoint x: 551, endPoint y: 282, distance: 17.0
click at [551, 298] on div "Benefits 1 / 1 Selected Affinity Benefits Clove Dental, Pharmeasy, Nua Women, P…" at bounding box center [361, 195] width 503 height 237
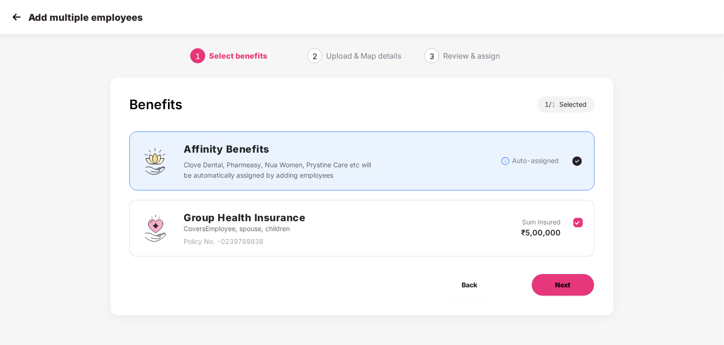
click at [551, 281] on button "Next" at bounding box center [562, 284] width 63 height 23
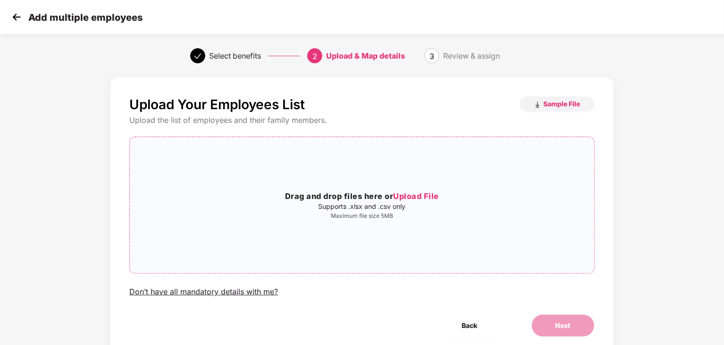
click at [361, 207] on p "Supports .xlsx and .csv only" at bounding box center [362, 206] width 464 height 8
click at [470, 329] on span "Back" at bounding box center [470, 325] width 16 height 10
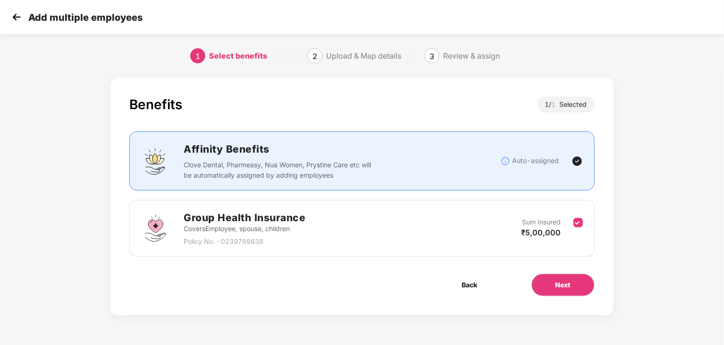
click at [210, 244] on p "Policy No. - 0239789838" at bounding box center [245, 241] width 122 height 10
click at [562, 223] on div "Sum Insured ₹5,00,000" at bounding box center [547, 228] width 52 height 23
click at [465, 284] on span "Back" at bounding box center [470, 284] width 16 height 10
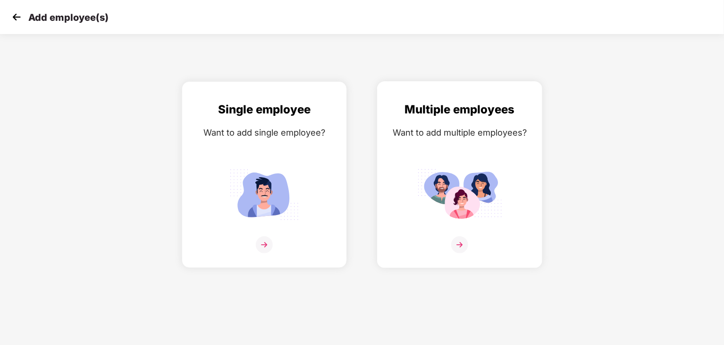
click at [462, 224] on div "Multiple employees Want to add multiple employees?" at bounding box center [459, 183] width 145 height 164
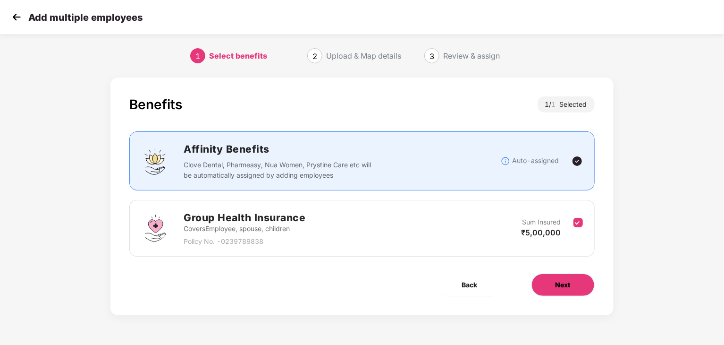
click at [562, 287] on span "Next" at bounding box center [562, 284] width 15 height 10
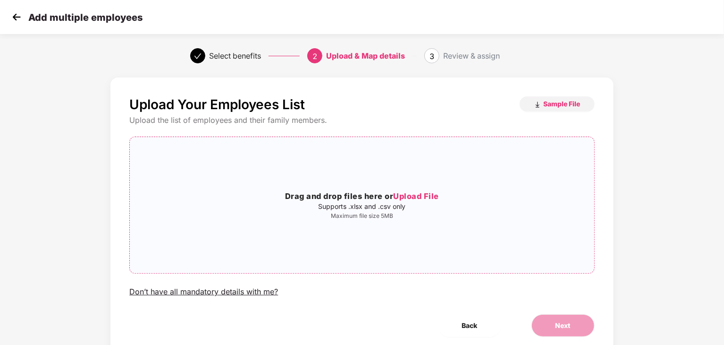
click at [366, 221] on div "Drag and drop files here or Upload File Supports .xlsx and .csv only Maximum fi…" at bounding box center [362, 204] width 464 height 121
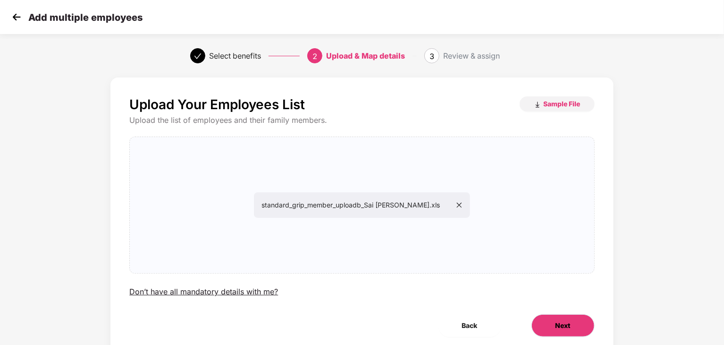
click at [551, 320] on button "Next" at bounding box center [562, 325] width 63 height 23
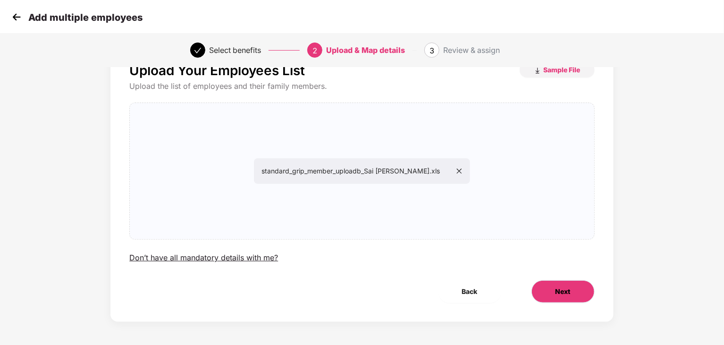
scroll to position [34, 0]
click at [541, 288] on button "Next" at bounding box center [562, 290] width 63 height 23
click at [378, 202] on div "standard_grip_member_uploadb_Sai [PERSON_NAME].xls" at bounding box center [362, 170] width 464 height 121
click at [562, 286] on span "Next" at bounding box center [562, 291] width 15 height 10
click at [559, 299] on button "Next" at bounding box center [562, 290] width 63 height 23
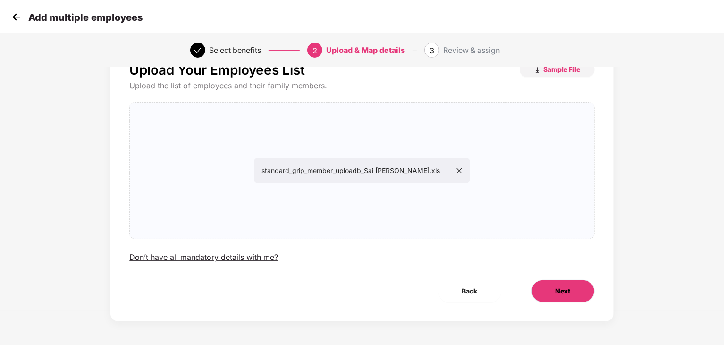
click at [561, 295] on button "Next" at bounding box center [562, 290] width 63 height 23
click at [561, 295] on span "Next" at bounding box center [562, 291] width 15 height 10
click at [566, 292] on span "Next" at bounding box center [562, 291] width 15 height 10
click at [576, 288] on button "Next" at bounding box center [562, 290] width 63 height 23
click at [571, 290] on button "Next" at bounding box center [562, 290] width 63 height 23
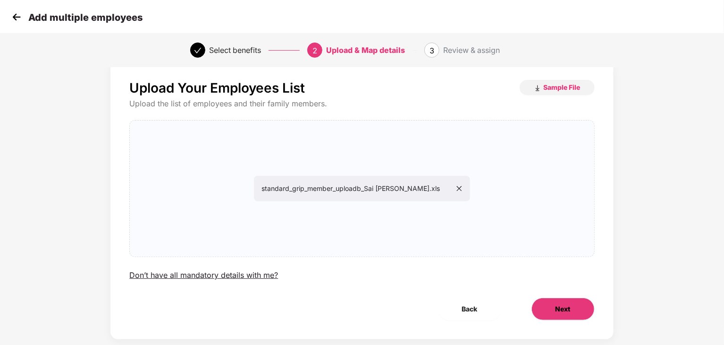
scroll to position [0, 0]
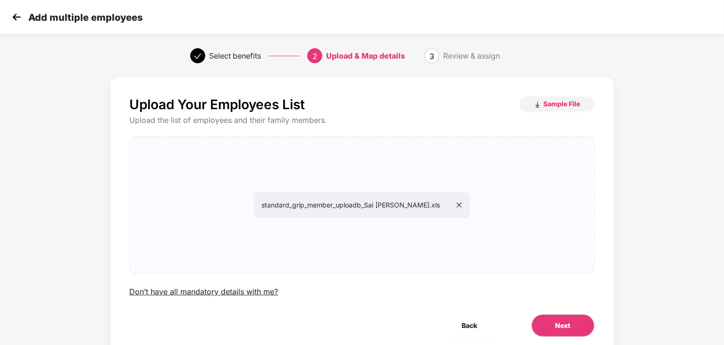
click at [564, 313] on div "Upload Your Employees List Sample File Upload the list of employees and their f…" at bounding box center [361, 216] width 503 height 278
click at [563, 326] on span "Next" at bounding box center [562, 325] width 15 height 10
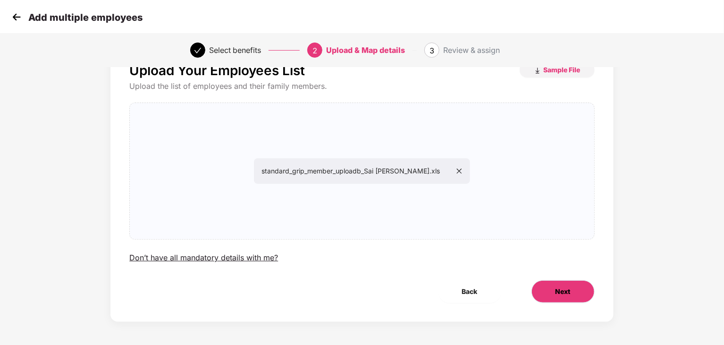
scroll to position [34, 0]
click at [576, 299] on button "Next" at bounding box center [562, 290] width 63 height 23
click at [549, 294] on button "Next" at bounding box center [562, 290] width 63 height 23
click at [462, 170] on icon "close" at bounding box center [459, 170] width 7 height 7
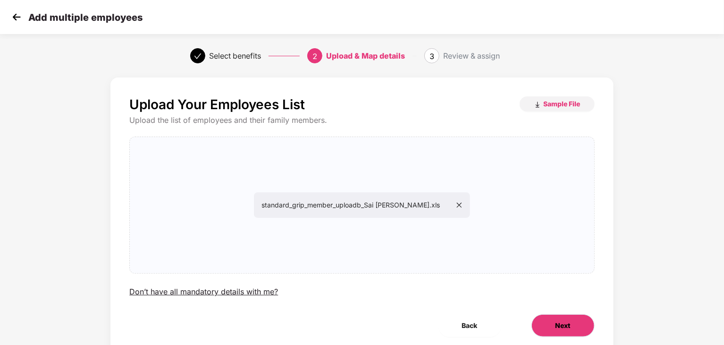
click at [572, 325] on button "Next" at bounding box center [562, 325] width 63 height 23
click at [571, 325] on button "Next" at bounding box center [562, 325] width 63 height 23
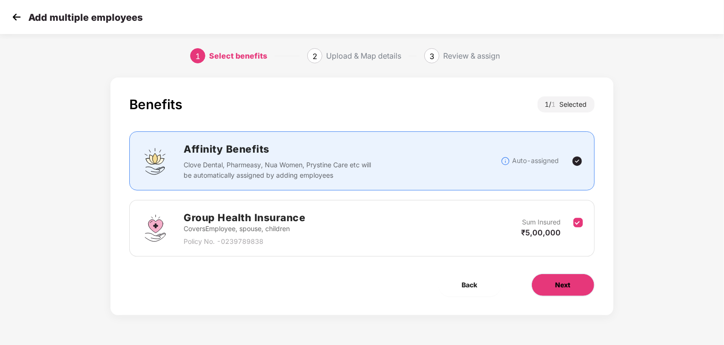
click at [571, 282] on button "Next" at bounding box center [562, 284] width 63 height 23
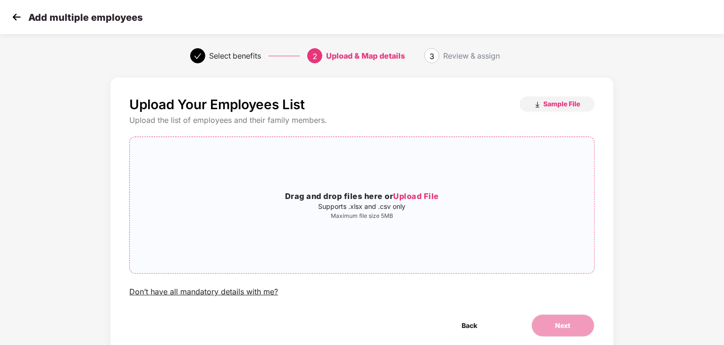
click at [414, 201] on h3 "Drag and drop files here or Upload File" at bounding box center [362, 196] width 464 height 12
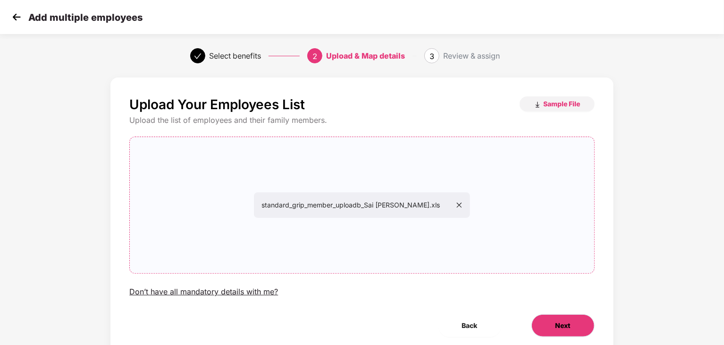
click at [553, 321] on button "Next" at bounding box center [562, 325] width 63 height 23
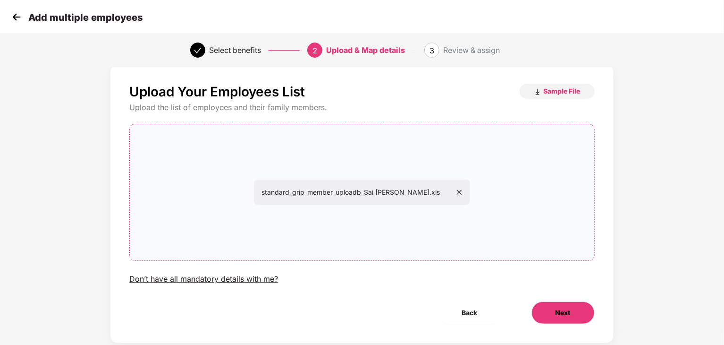
scroll to position [34, 0]
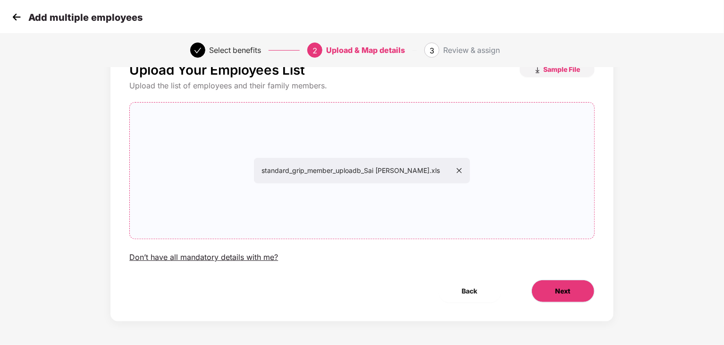
click at [549, 291] on button "Next" at bounding box center [562, 290] width 63 height 23
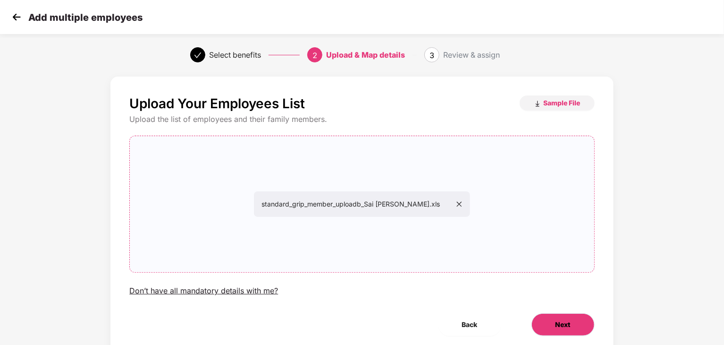
scroll to position [0, 0]
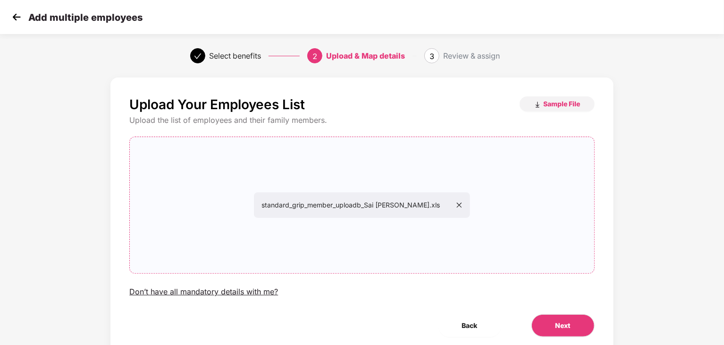
click at [294, 191] on div "standard_grip_member_uploadb_Sai [PERSON_NAME].xls" at bounding box center [362, 204] width 464 height 121
click at [462, 204] on icon "close" at bounding box center [459, 205] width 7 height 7
click at [563, 324] on span "Next" at bounding box center [562, 325] width 15 height 10
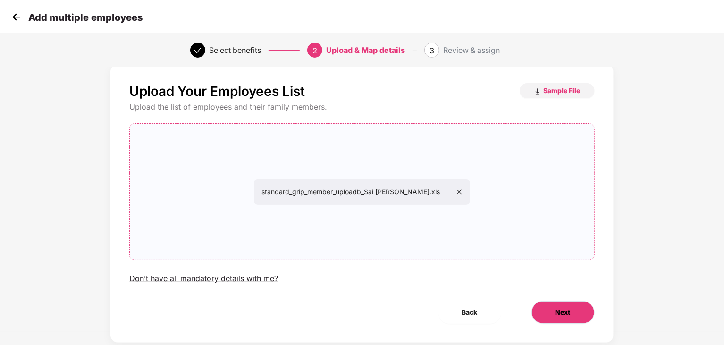
scroll to position [34, 0]
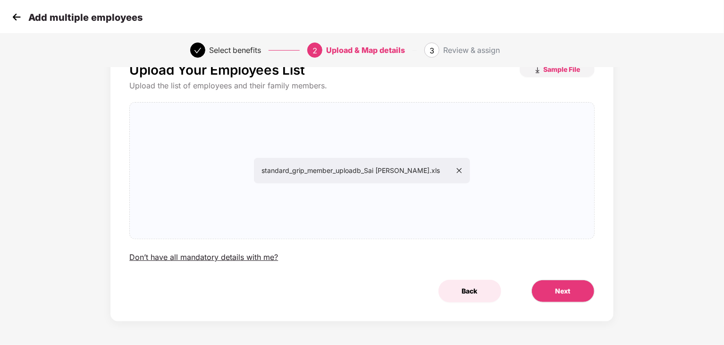
click at [472, 291] on span "Back" at bounding box center [470, 291] width 16 height 10
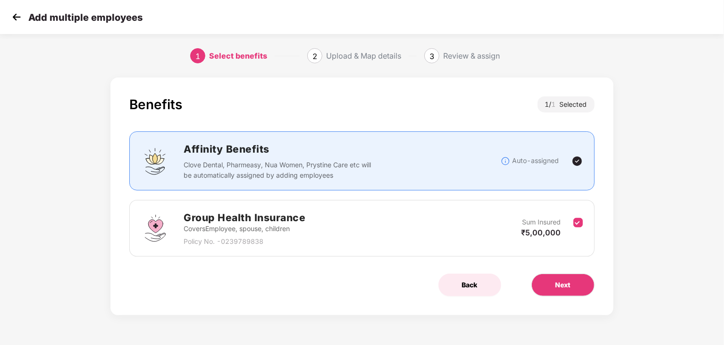
click at [479, 286] on button "Back" at bounding box center [469, 284] width 63 height 23
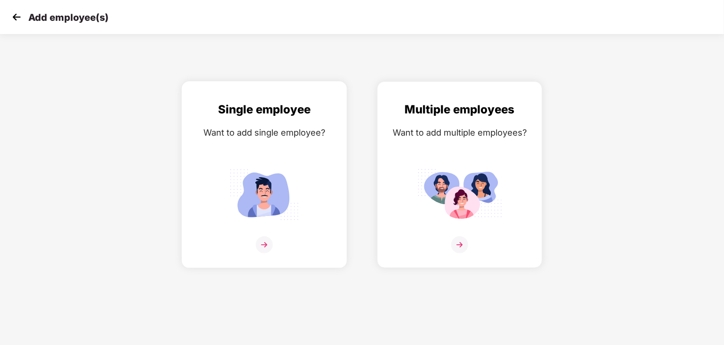
click at [251, 201] on img at bounding box center [264, 194] width 85 height 59
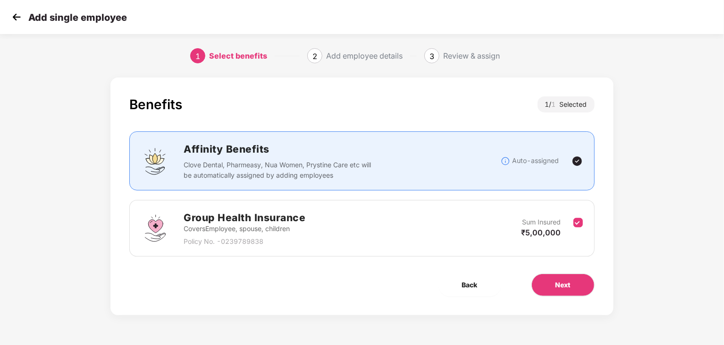
click at [296, 234] on div "Group Health Insurance Covers Employee, spouse, children Policy No. - 0239789838" at bounding box center [245, 228] width 122 height 37
click at [553, 274] on button "Next" at bounding box center [562, 284] width 63 height 23
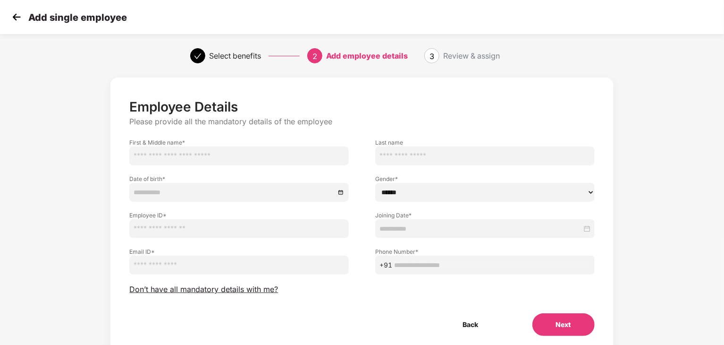
click at [202, 158] on input "text" at bounding box center [238, 155] width 219 height 19
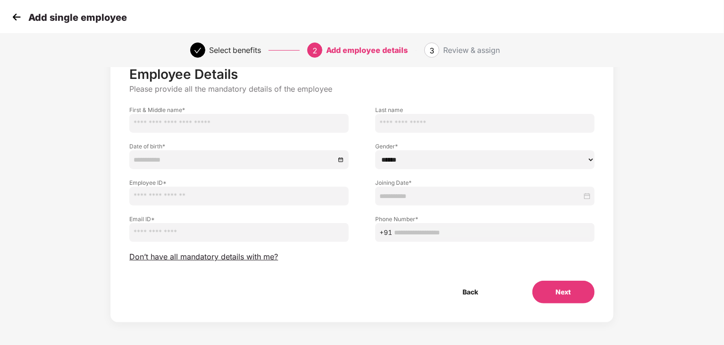
scroll to position [34, 0]
click at [419, 123] on input "text" at bounding box center [484, 122] width 219 height 19
click at [168, 159] on input at bounding box center [235, 158] width 202 height 10
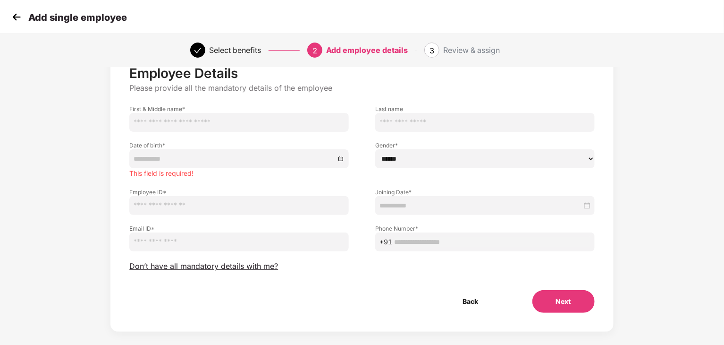
click at [324, 192] on div "Employee ID *" at bounding box center [239, 196] width 246 height 36
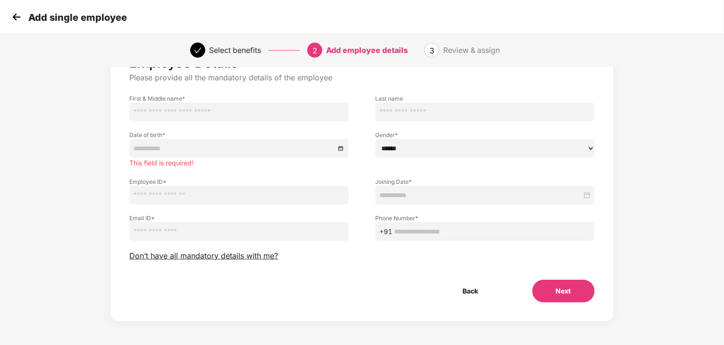
scroll to position [0, 0]
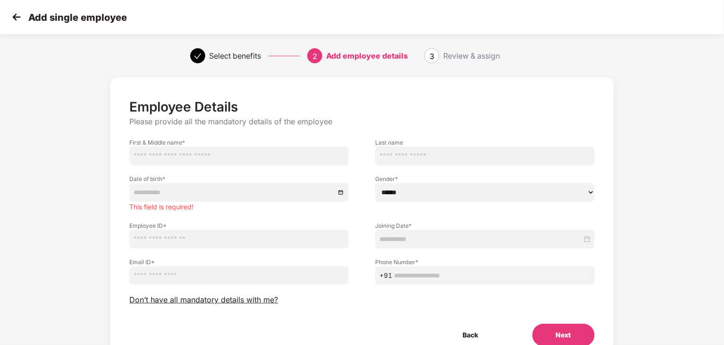
click at [11, 18] on img at bounding box center [16, 17] width 14 height 14
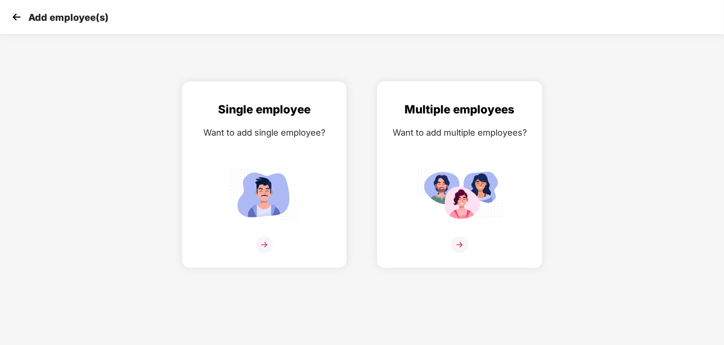
click at [462, 206] on img at bounding box center [459, 194] width 85 height 59
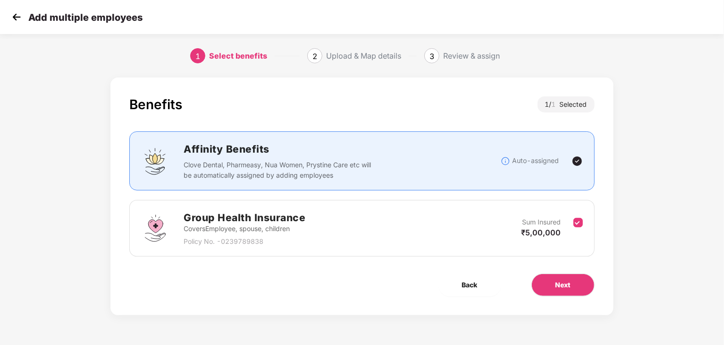
click at [274, 219] on h2 "Group Health Insurance" at bounding box center [245, 218] width 122 height 16
click at [194, 221] on h2 "Group Health Insurance" at bounding box center [245, 218] width 122 height 16
click at [563, 223] on div "Sum Insured ₹5,00,000" at bounding box center [547, 228] width 52 height 23
click at [571, 280] on button "Next" at bounding box center [562, 284] width 63 height 23
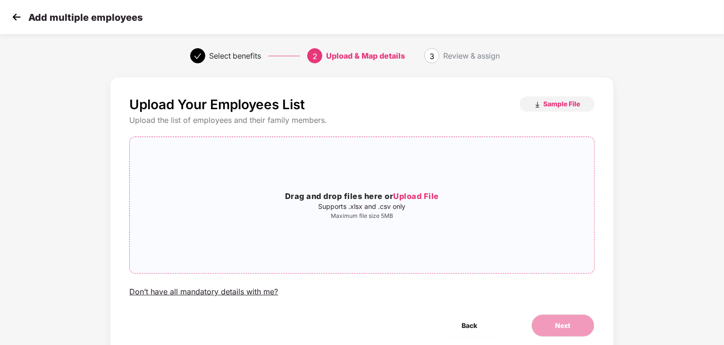
click at [412, 214] on p "Maximum file size 5MB" at bounding box center [362, 216] width 464 height 8
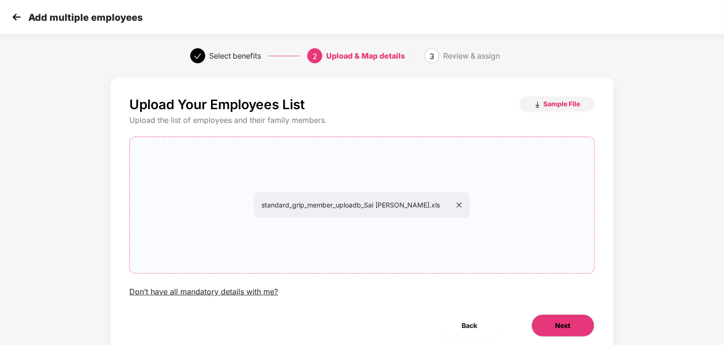
click at [567, 331] on button "Next" at bounding box center [562, 325] width 63 height 23
click at [560, 325] on span "Next" at bounding box center [562, 325] width 15 height 10
click at [490, 327] on button "Back" at bounding box center [469, 325] width 63 height 23
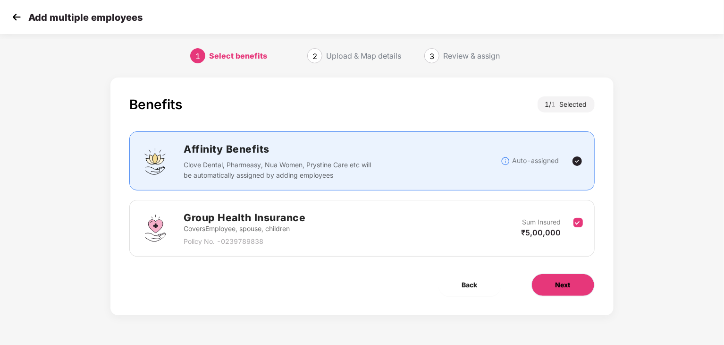
click at [582, 285] on button "Next" at bounding box center [562, 284] width 63 height 23
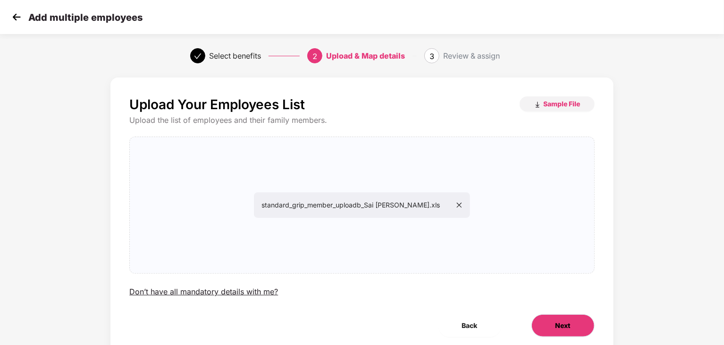
click at [588, 318] on button "Next" at bounding box center [562, 325] width 63 height 23
click at [462, 53] on div "Review & assign" at bounding box center [471, 55] width 57 height 15
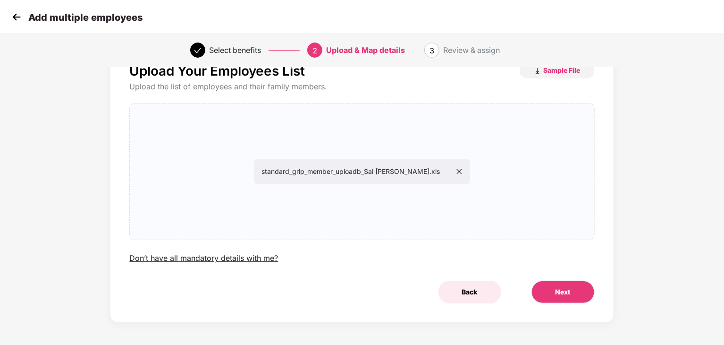
scroll to position [34, 0]
click at [544, 288] on button "Next" at bounding box center [562, 290] width 63 height 23
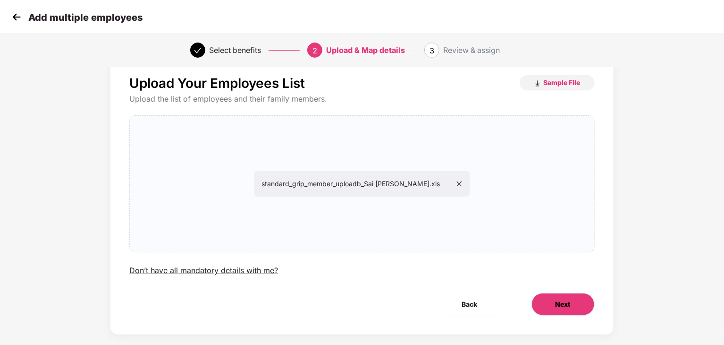
scroll to position [0, 0]
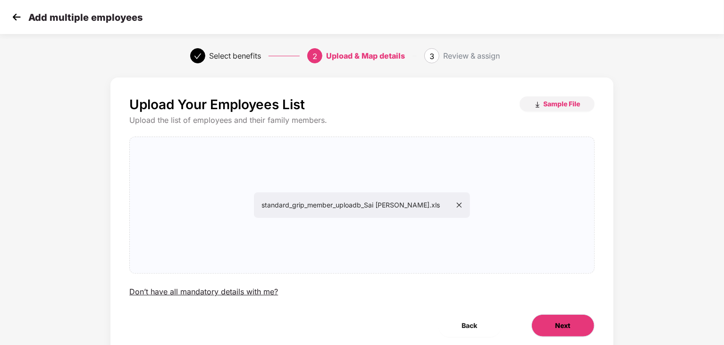
click at [566, 328] on span "Next" at bounding box center [562, 325] width 15 height 10
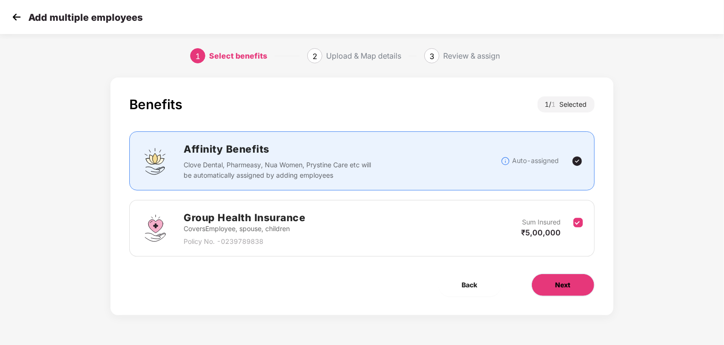
click at [578, 293] on button "Next" at bounding box center [562, 284] width 63 height 23
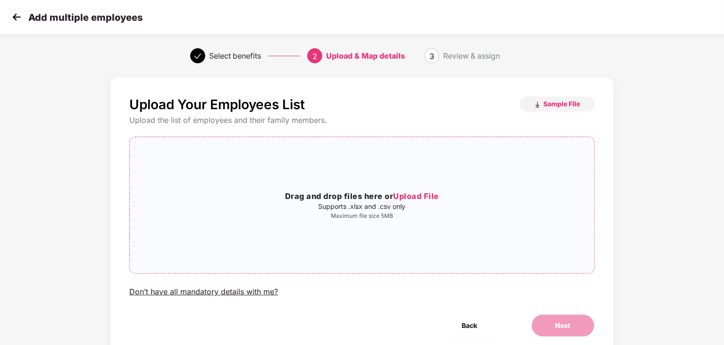
click at [449, 248] on div "Drag and drop files here or Upload File Supports .xlsx and .csv only Maximum fi…" at bounding box center [362, 204] width 464 height 121
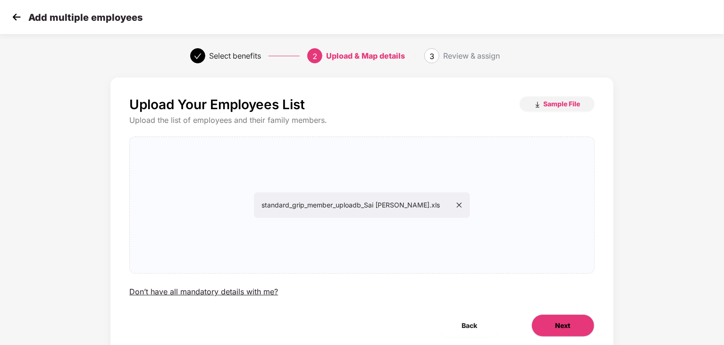
click at [564, 322] on span "Next" at bounding box center [562, 325] width 15 height 10
click at [571, 319] on button "Next" at bounding box center [562, 325] width 63 height 23
click at [571, 325] on button "Next" at bounding box center [562, 325] width 63 height 23
click at [571, 323] on button "Next" at bounding box center [562, 325] width 63 height 23
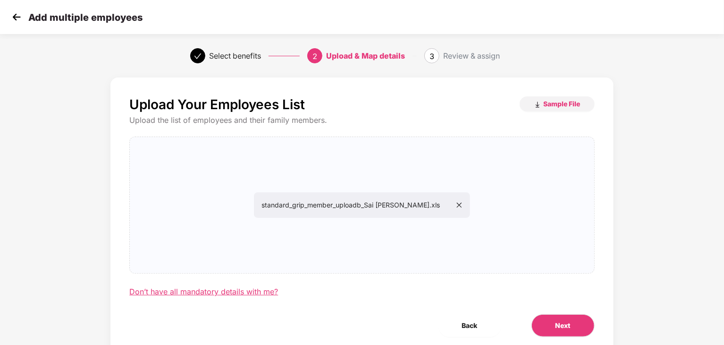
click at [164, 292] on div "Don’t have all mandatory details with me?" at bounding box center [203, 291] width 149 height 10
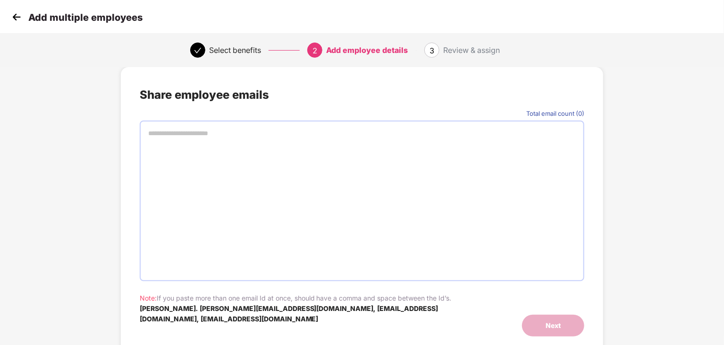
scroll to position [18, 0]
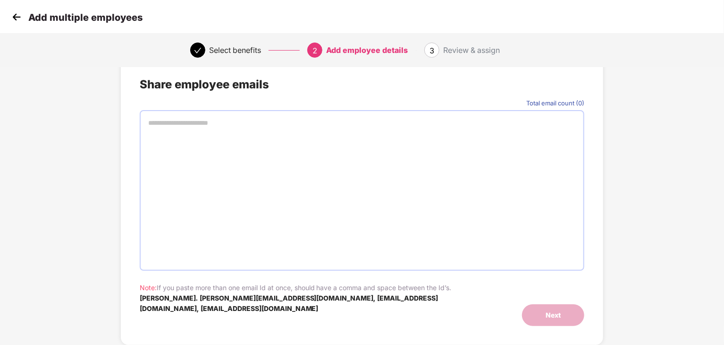
click at [244, 50] on div "Select benefits" at bounding box center [235, 49] width 52 height 15
click at [25, 17] on div "Add multiple employees" at bounding box center [75, 17] width 133 height 14
click at [16, 16] on img at bounding box center [16, 17] width 14 height 14
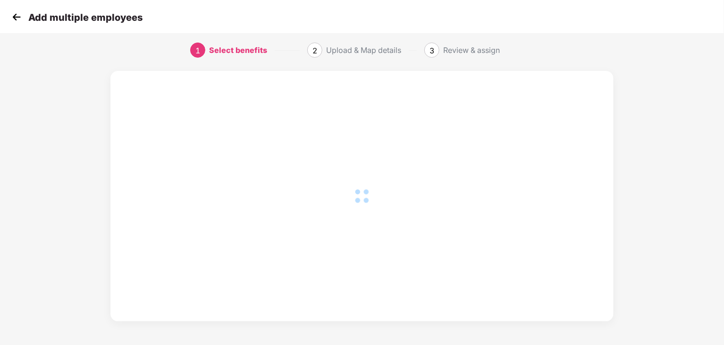
scroll to position [0, 0]
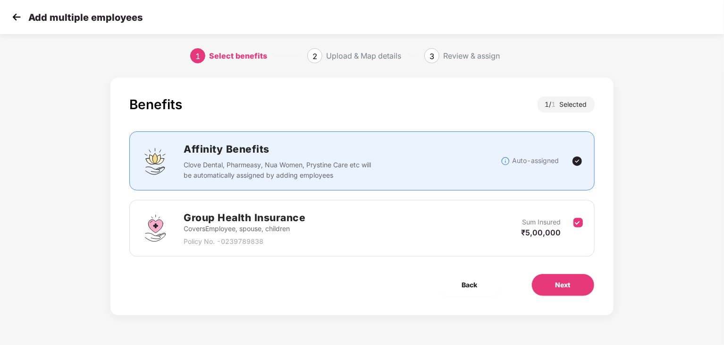
click at [320, 250] on div "Group Health Insurance Covers Employee, spouse, children Policy No. - 023978983…" at bounding box center [361, 228] width 465 height 57
click at [565, 287] on span "Next" at bounding box center [562, 284] width 15 height 10
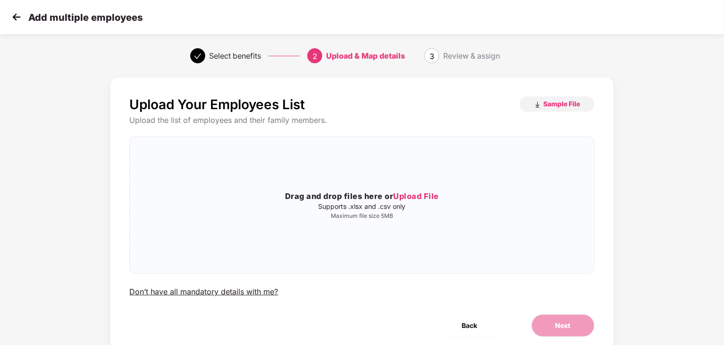
click at [209, 68] on div "Select benefits 2 Upload & Map details 3 Review & assign" at bounding box center [362, 56] width 724 height 34
click at [18, 16] on img at bounding box center [16, 17] width 14 height 14
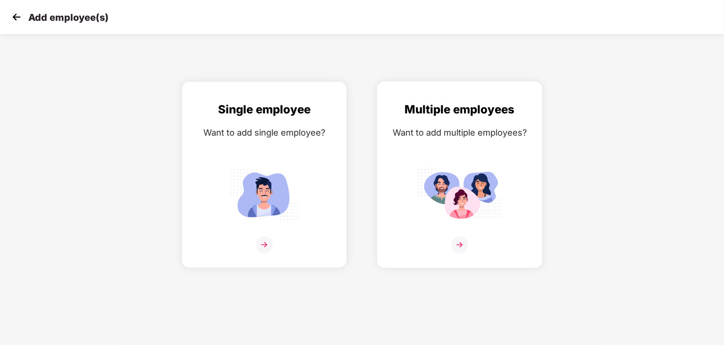
click at [455, 210] on img at bounding box center [459, 194] width 85 height 59
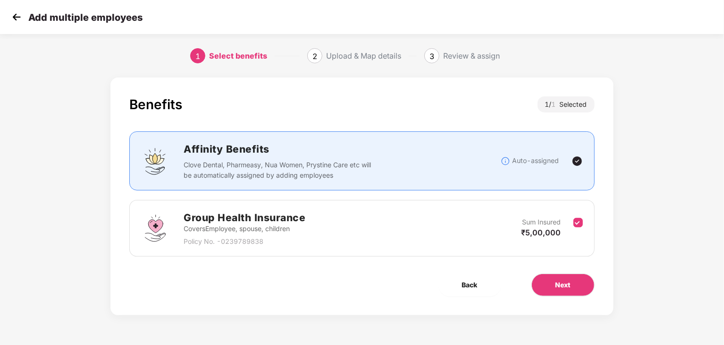
click at [578, 160] on img at bounding box center [576, 160] width 11 height 11
click at [576, 162] on img at bounding box center [576, 160] width 11 height 11
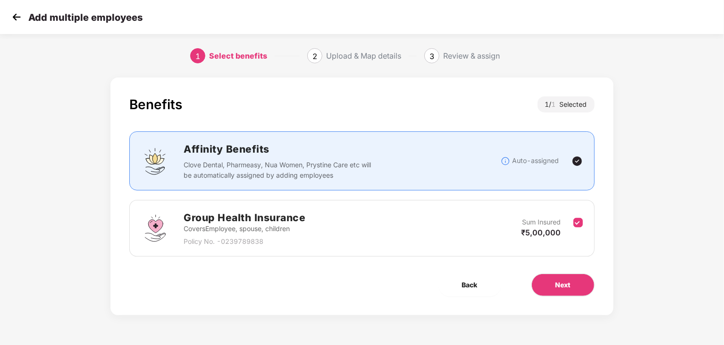
click at [576, 162] on img at bounding box center [576, 160] width 11 height 11
click at [578, 302] on div "Benefits 1 / 1 Selected Affinity Benefits Clove Dental, Pharmeasy, Nua Women, P…" at bounding box center [361, 195] width 503 height 237
click at [575, 289] on button "Next" at bounding box center [562, 284] width 63 height 23
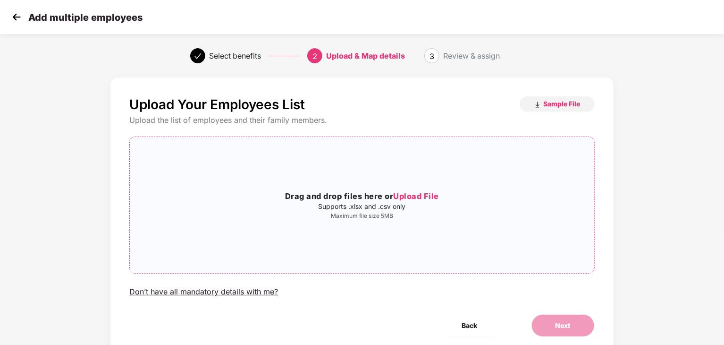
click at [422, 202] on p "Supports .xlsx and .csv only" at bounding box center [362, 206] width 464 height 8
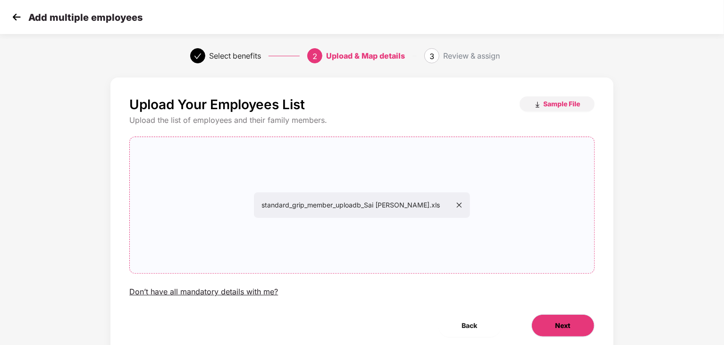
click at [538, 319] on button "Next" at bounding box center [562, 325] width 63 height 23
